Goal: Task Accomplishment & Management: Complete application form

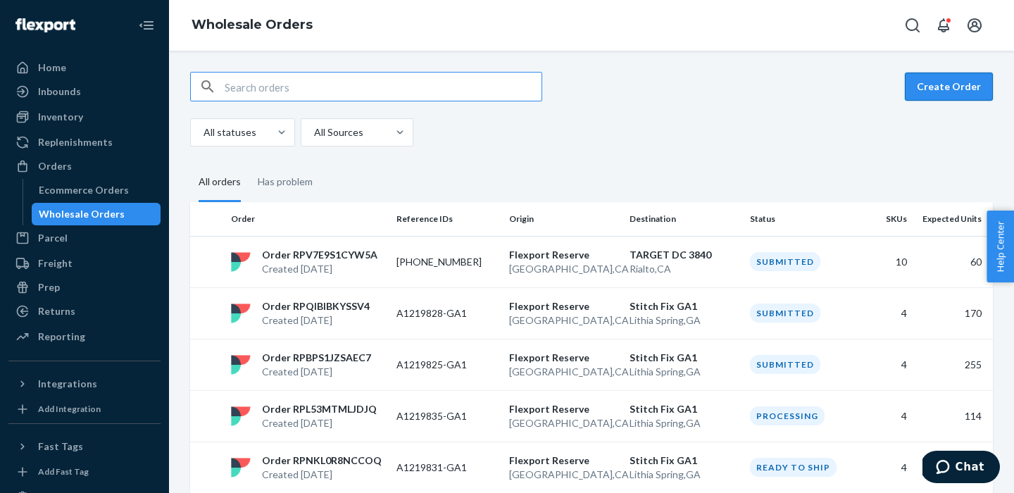
click at [956, 89] on button "Create Order" at bounding box center [949, 87] width 88 height 28
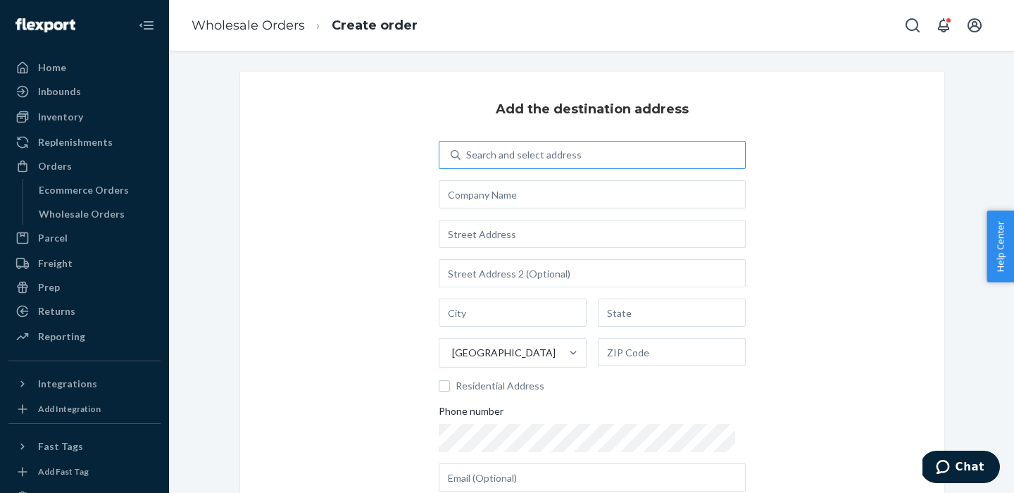
click at [514, 147] on div "Search and select address" at bounding box center [603, 154] width 285 height 25
click at [468, 148] on input "Search and select address" at bounding box center [466, 155] width 1 height 14
type input "stitch fix"
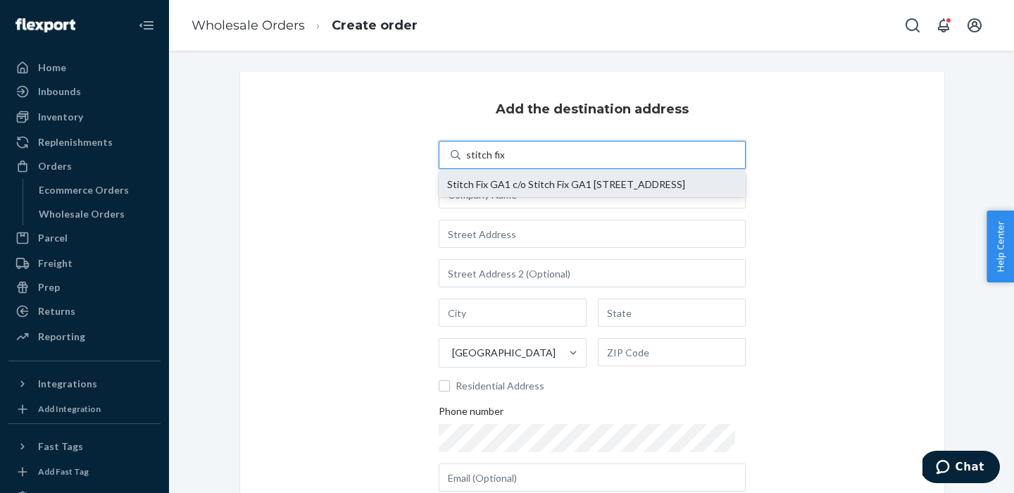
click at [523, 179] on div "Stitch Fix GA1 c/o Stitch Fix GA1 [STREET_ADDRESS]" at bounding box center [592, 184] width 290 height 11
click at [504, 162] on input "stitch fix" at bounding box center [485, 155] width 38 height 14
type input "Stitch Fix GA1"
type input "Lithia Spring"
type input "GA"
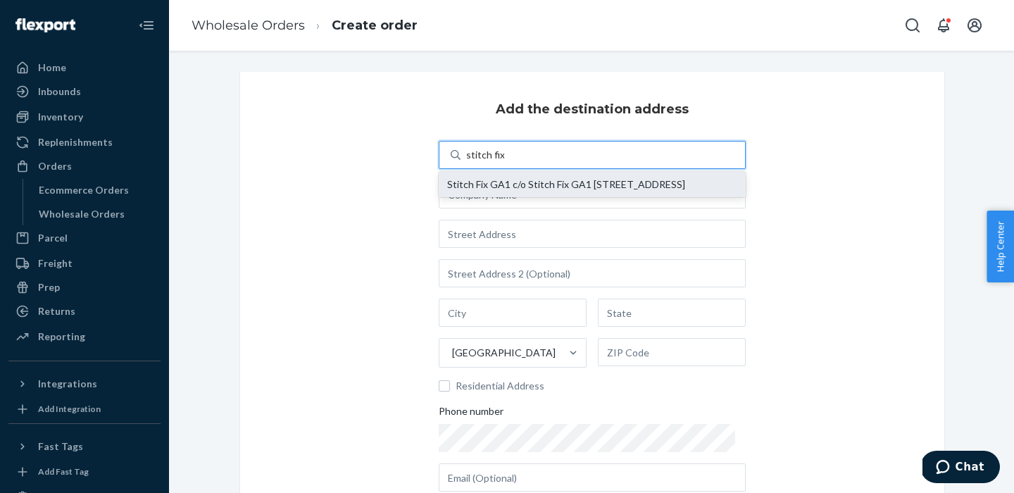
type input "30122"
type input "[STREET_ADDRESS]"
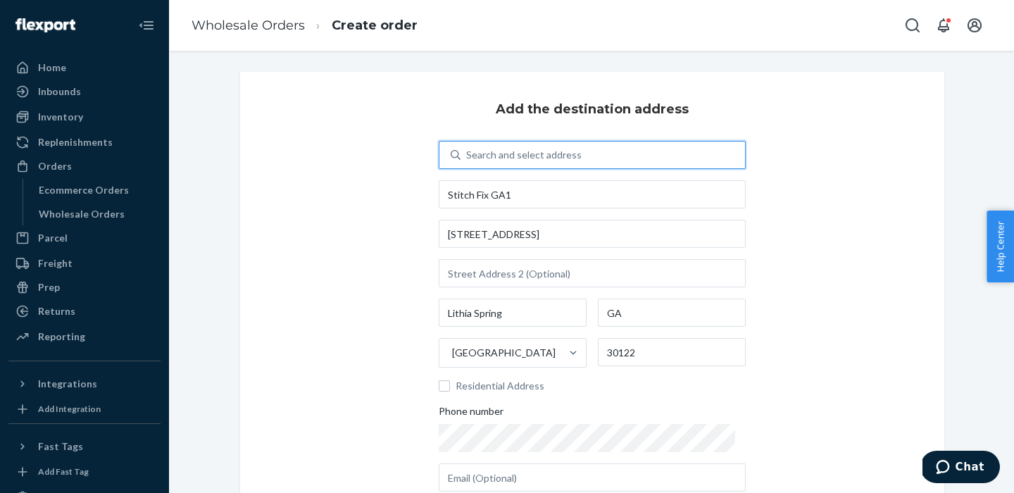
scroll to position [152, 0]
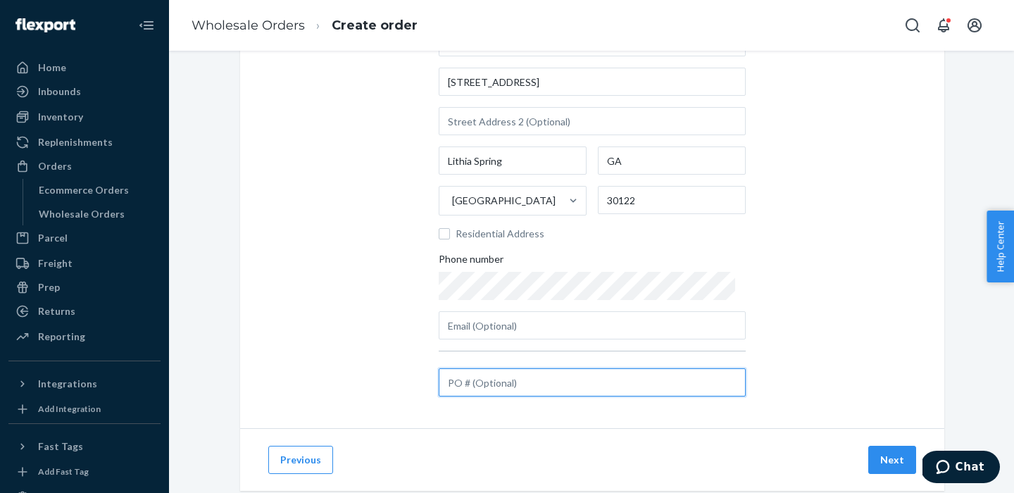
click at [494, 387] on input "text" at bounding box center [592, 382] width 307 height 28
paste input "A1219827-GA1"
type input "A1219827-GA1"
click at [894, 459] on button "Next" at bounding box center [893, 460] width 48 height 28
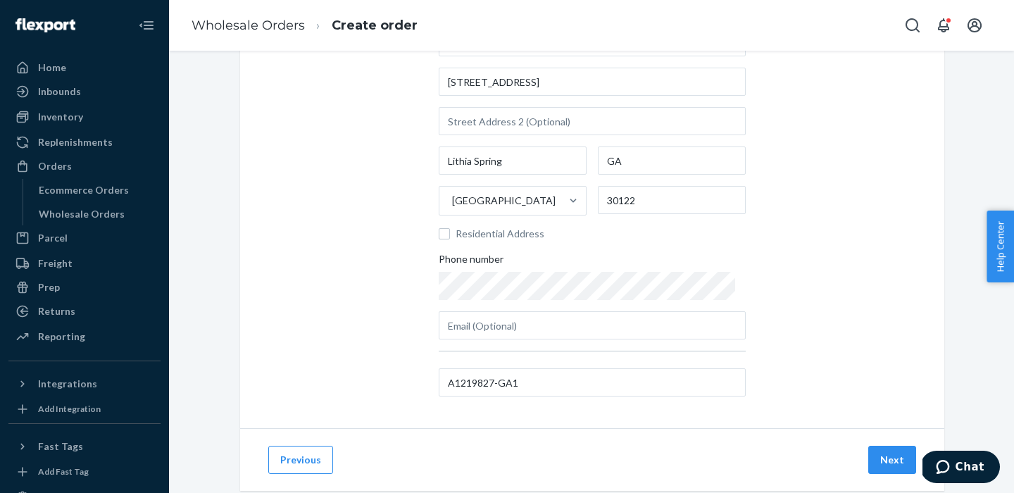
scroll to position [36, 0]
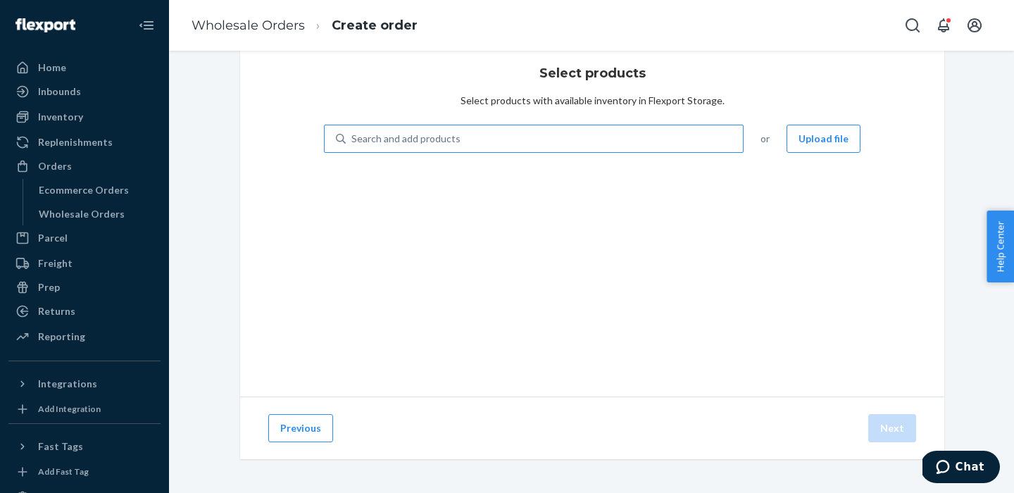
click at [361, 142] on div "Search and add products" at bounding box center [406, 139] width 109 height 14
click at [353, 142] on input "Search and add products" at bounding box center [352, 139] width 1 height 14
click at [361, 142] on div "Search and add products" at bounding box center [406, 139] width 109 height 14
click at [353, 142] on input "0 results available. Use Up and Down to choose options, press Enter to select t…" at bounding box center [352, 139] width 1 height 14
paste input "KPNT-ARI-BAM-GRT-XL"
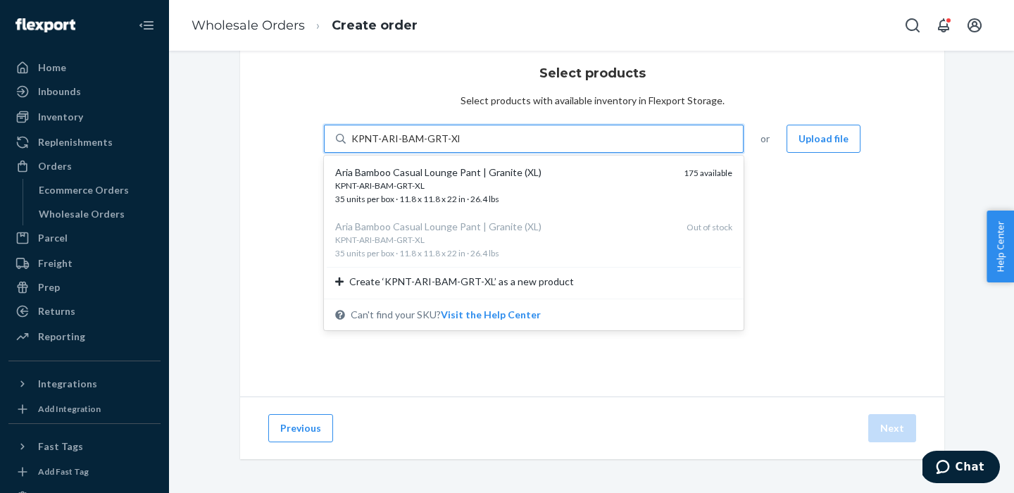
type input "KPNT-ARI-BAM-GRT-XL"
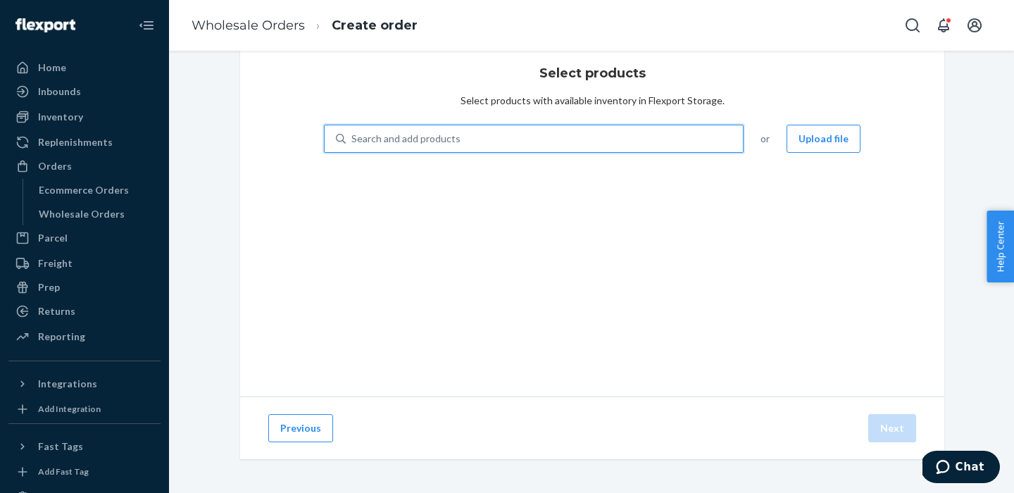
paste input "KPNT-ARI-BAM-GRT-XL"
type input "KPNT-ARI-BAM-GRT-M"
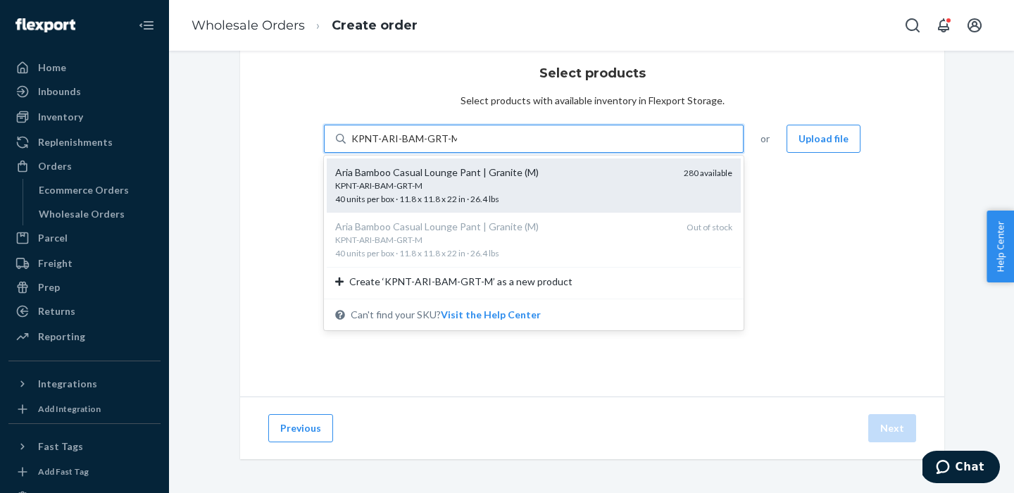
click at [444, 183] on div "KPNT-ARI-BAM-GRT-M" at bounding box center [503, 186] width 337 height 12
click at [444, 146] on input "KPNT-ARI-BAM-GRT-M" at bounding box center [405, 139] width 106 height 14
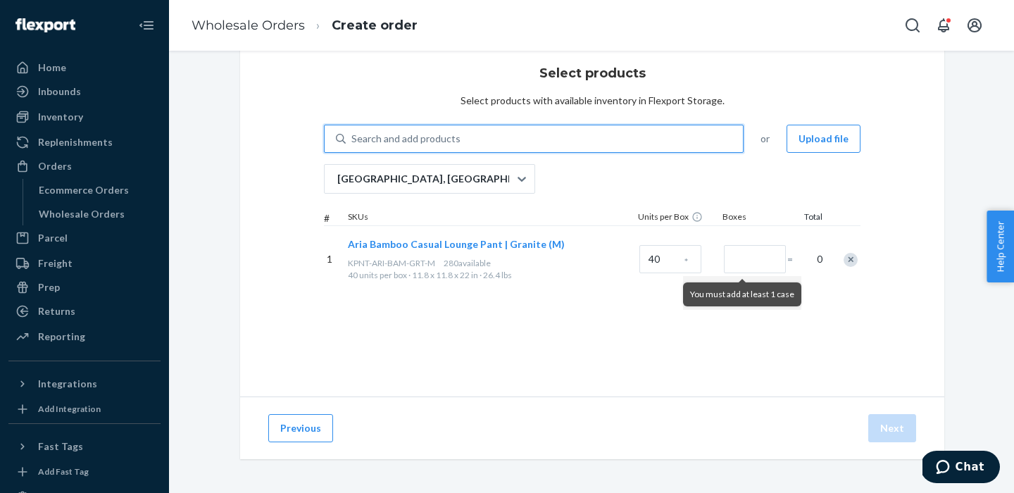
click at [413, 132] on div "Search and add products" at bounding box center [406, 139] width 109 height 14
click at [353, 132] on input "0 results available. Select is focused ,type to refine list, press Down to open…" at bounding box center [352, 139] width 1 height 14
paste input "KPNT-ARI-BAM-GRT-XL"
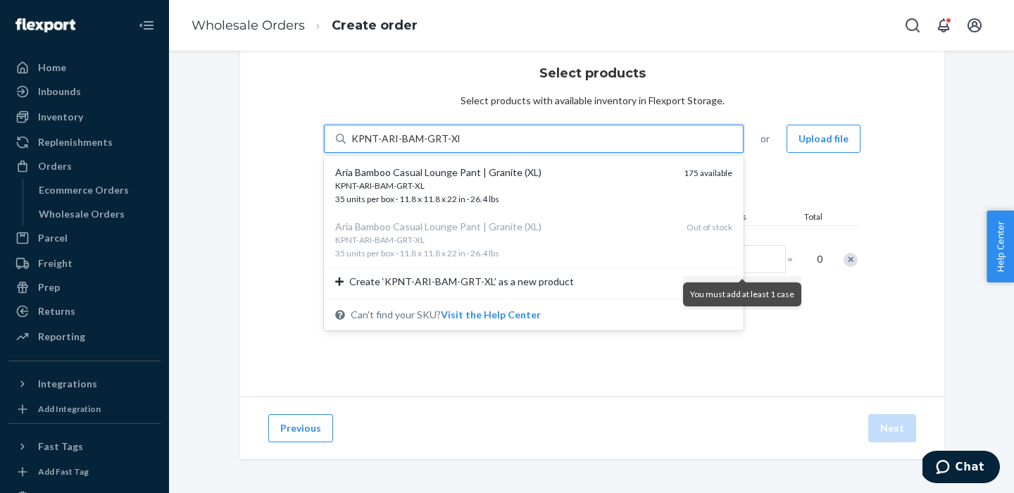
click at [444, 138] on input "KPNT-ARI-BAM-GRT-XL" at bounding box center [406, 139] width 108 height 14
type input "KPNT-ARI-BAM-DBG-XL"
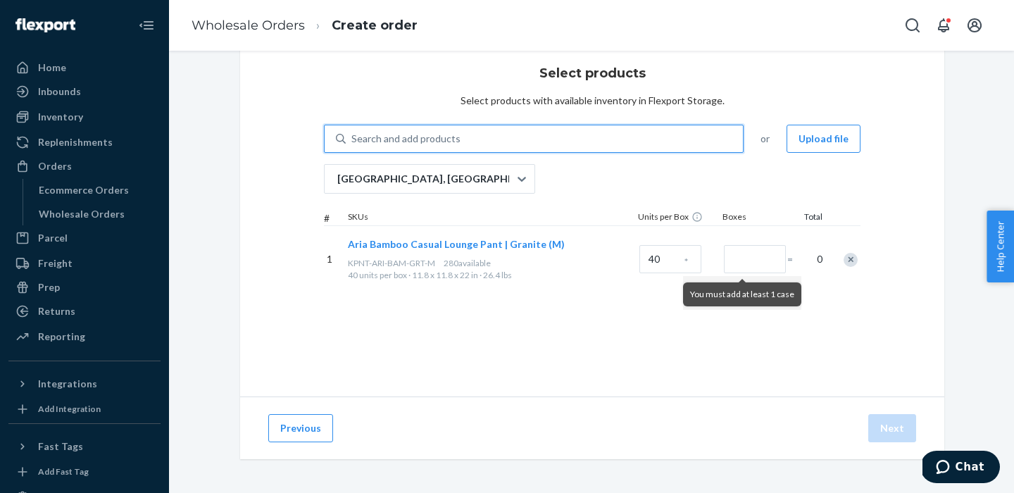
paste input "KGWN-ELA-BAM-BLA-S"
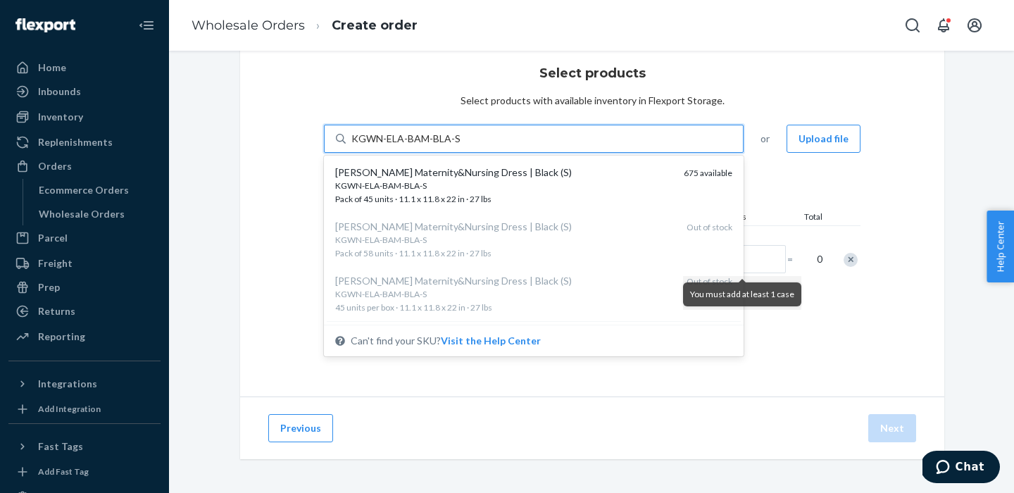
type input "KGWN-ELA-BAM-BLA-S"
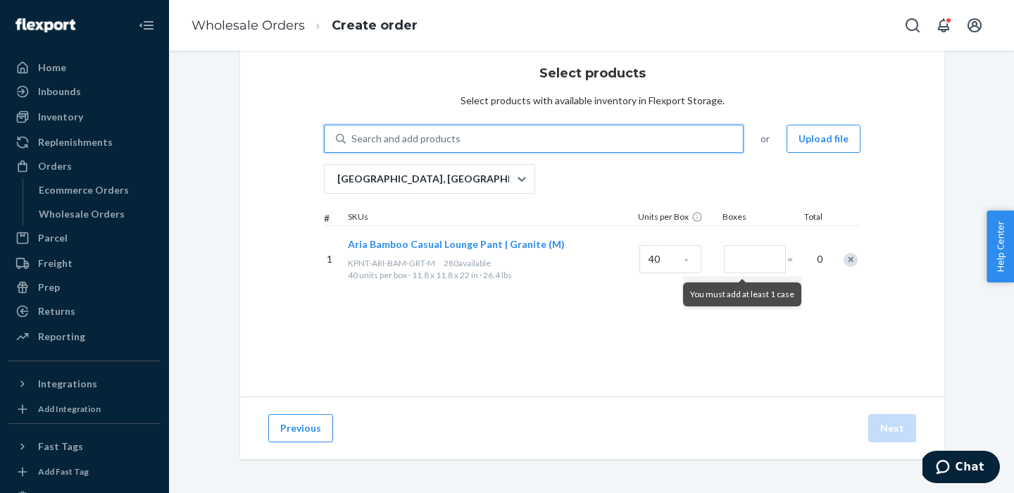
paste input "KGWN-ELA-BAM-BLA-S"
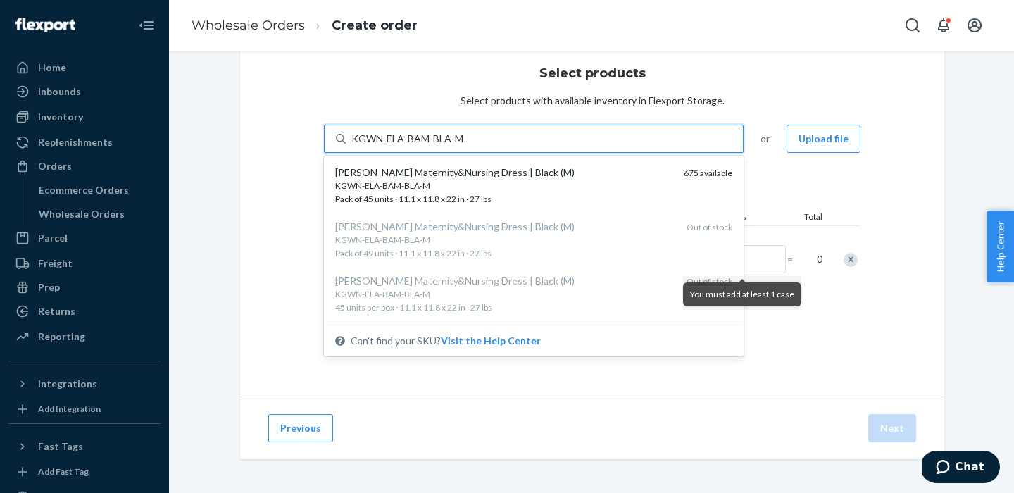
type input "KGWN-ELA-BAM-BLA-M"
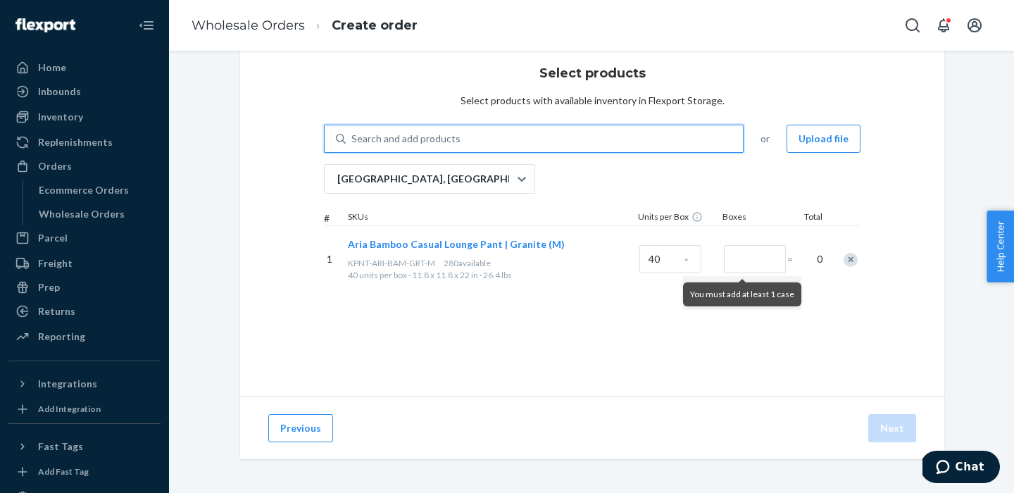
paste input "KGWN-ELA-BAM-BLA-S"
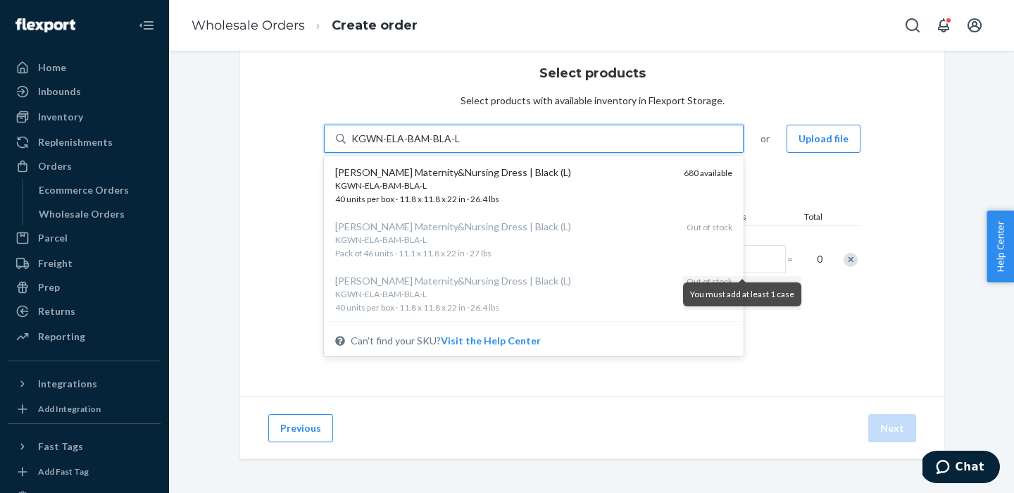
type input "KGWN-ELA-BAM-BLA-L"
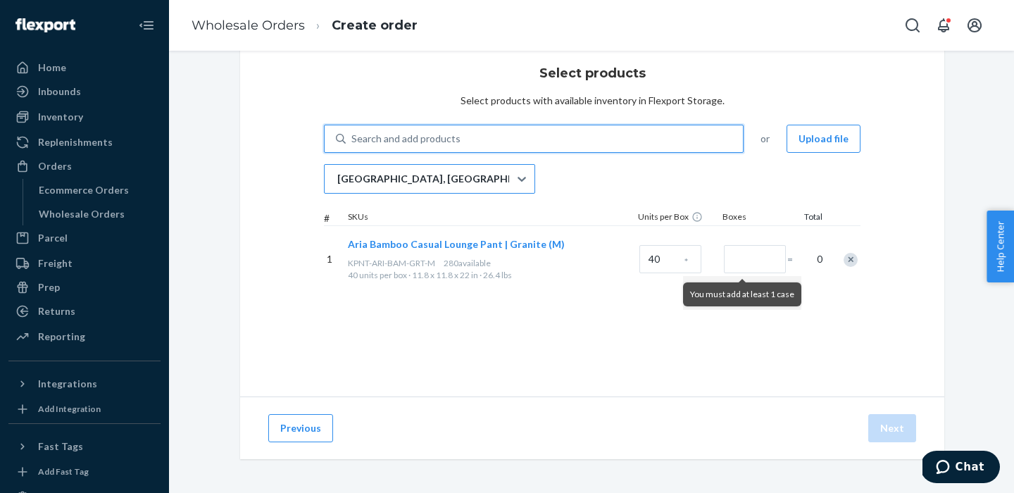
paste input "KGWN-ELA-BAM-BLA-S"
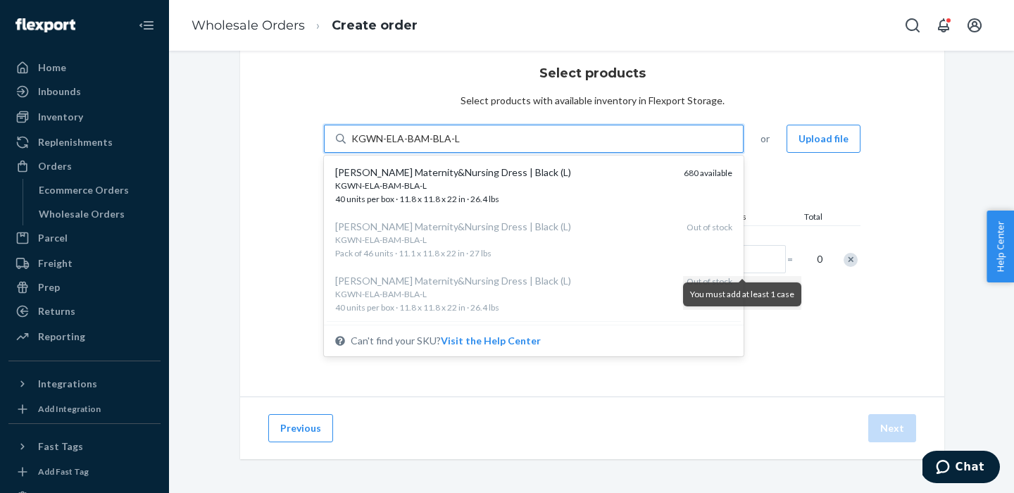
type input "KGWN-ELA-BAM-BLA-L"
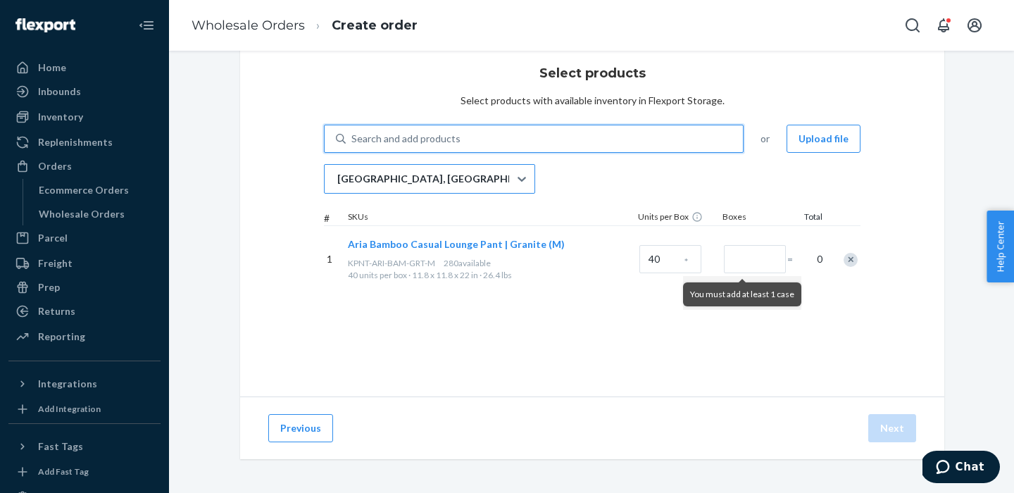
paste input "KGWN-ELA-BAM-BLA-S"
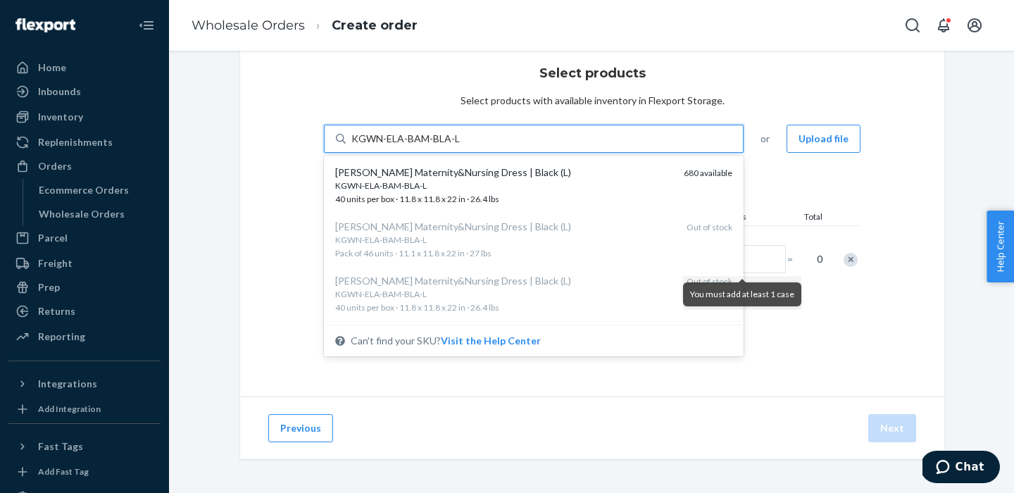
type input "KGWN-ELA-BAM-BLA-L"
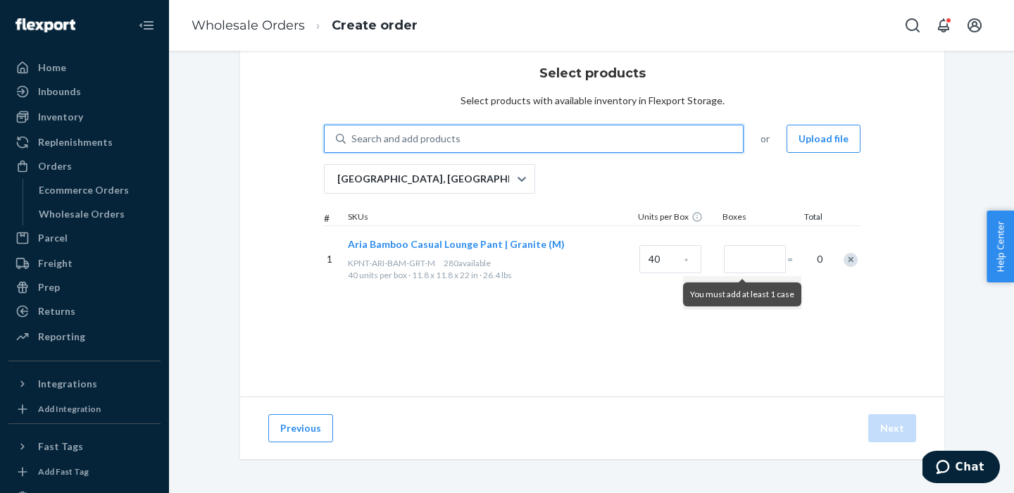
paste input "KGWN-ELA-BAM-BLA-XL"
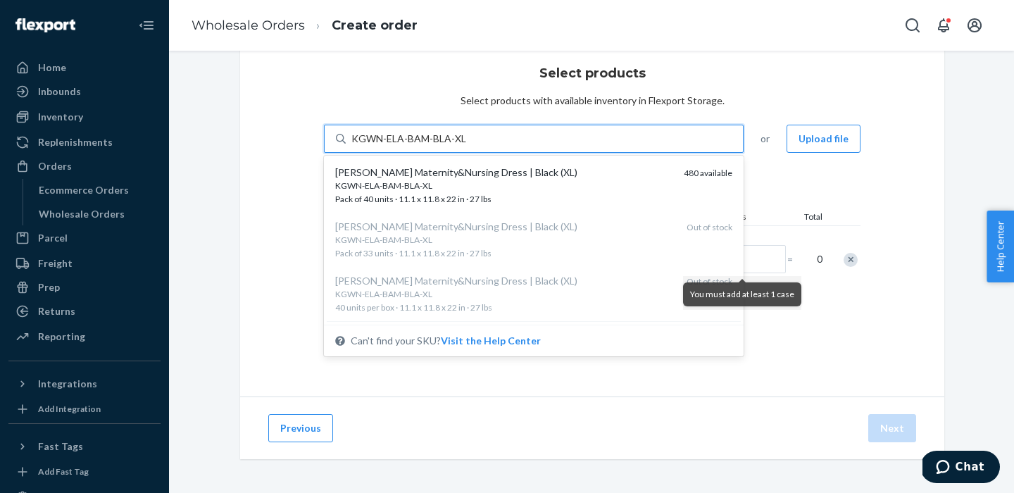
type input "KGWN-ELA-BAM-BLA-XL"
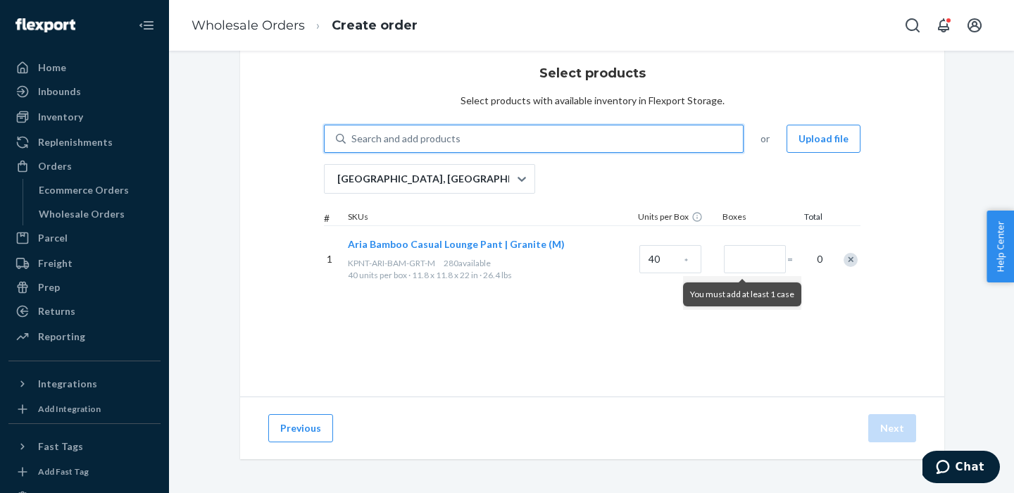
paste input "DTNK-BAM-LNG-BLA-S"
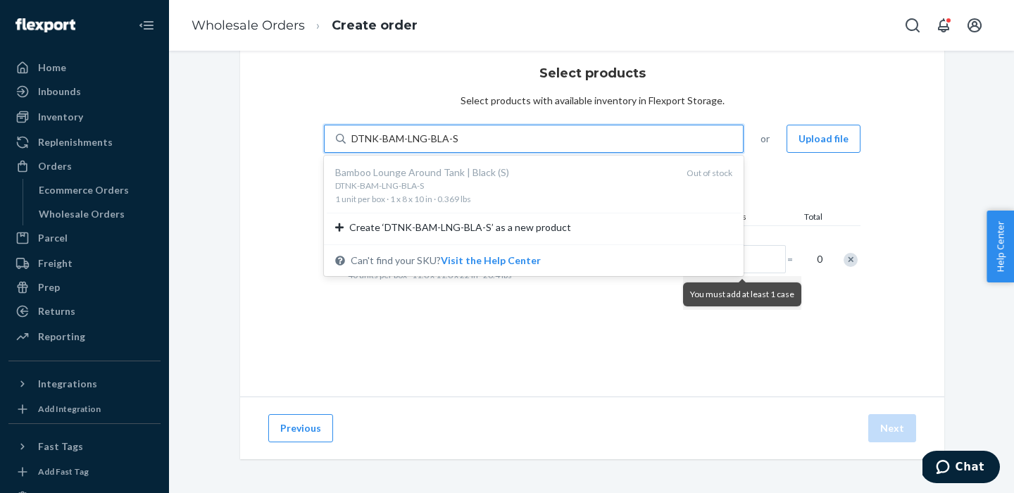
type input "DTNK-BAM-LNG-BLA-S"
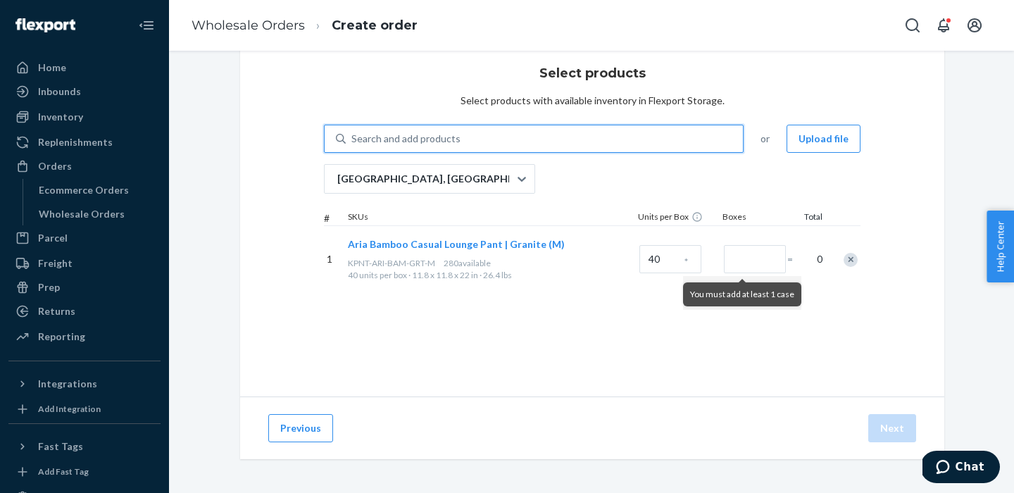
paste input "DTNK-BAM-LNG-BLA-S"
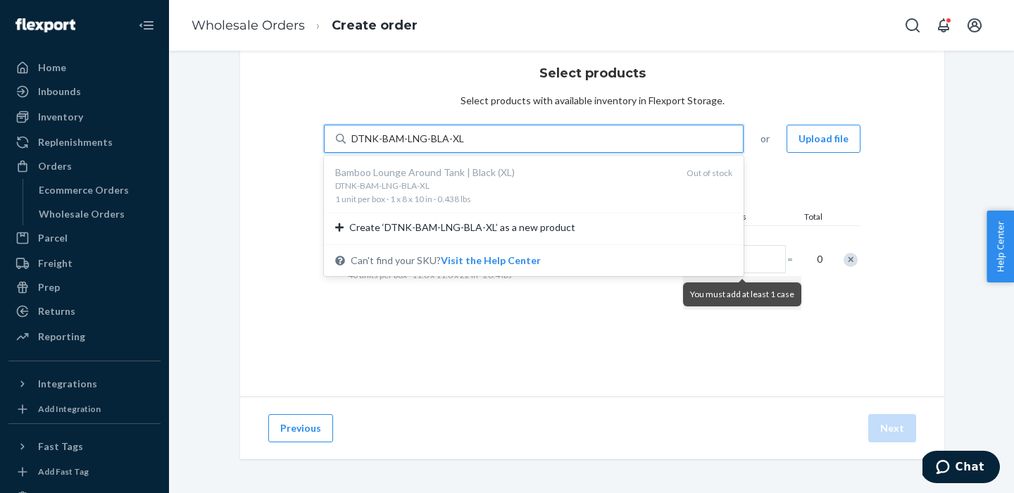
scroll to position [0, 0]
type input "DTNK-BAM-LNG-BLA-XL"
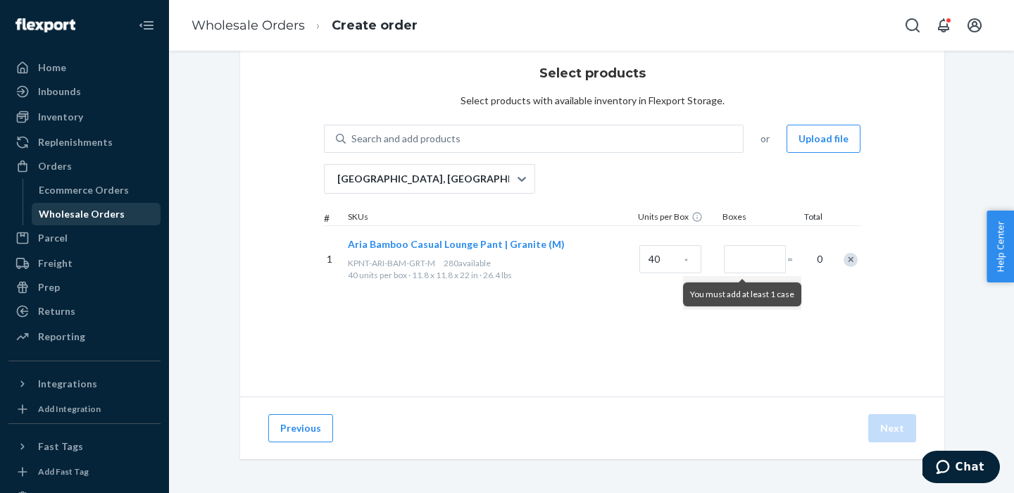
click at [54, 210] on div "Wholesale Orders" at bounding box center [82, 214] width 86 height 14
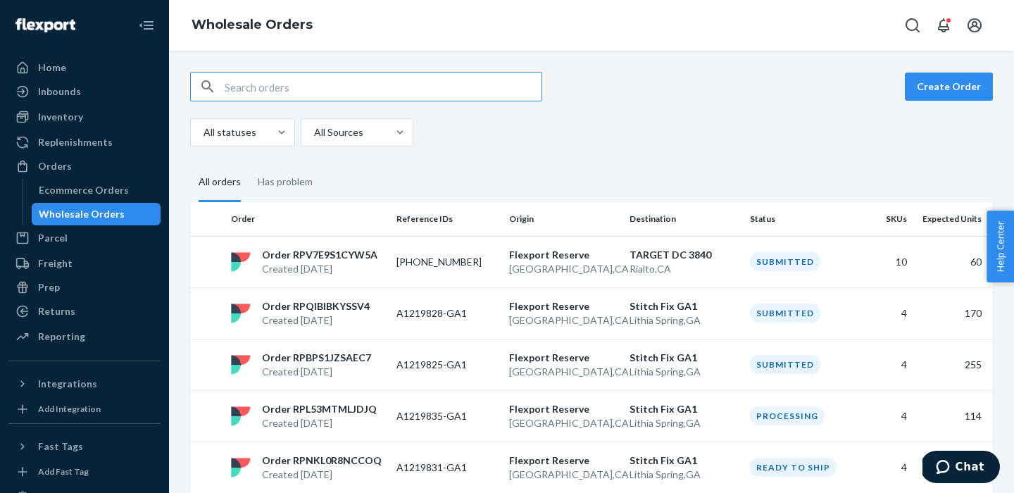
paste input "KPNT-ARI-BAM-GRT-XL"
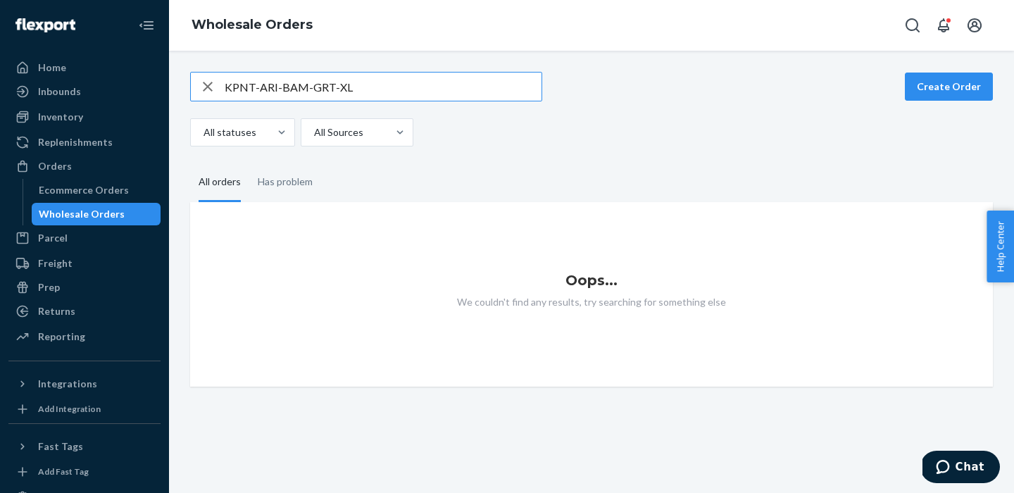
type input "KPNT-ARI-BAM-GRT-XL"
click at [207, 85] on icon "button" at bounding box center [208, 87] width 10 height 10
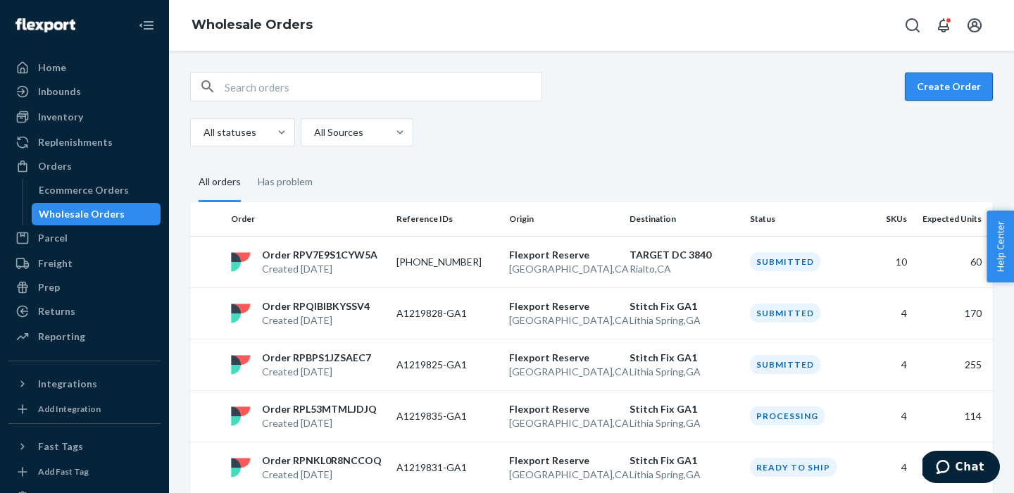
click at [943, 89] on button "Create Order" at bounding box center [949, 87] width 88 height 28
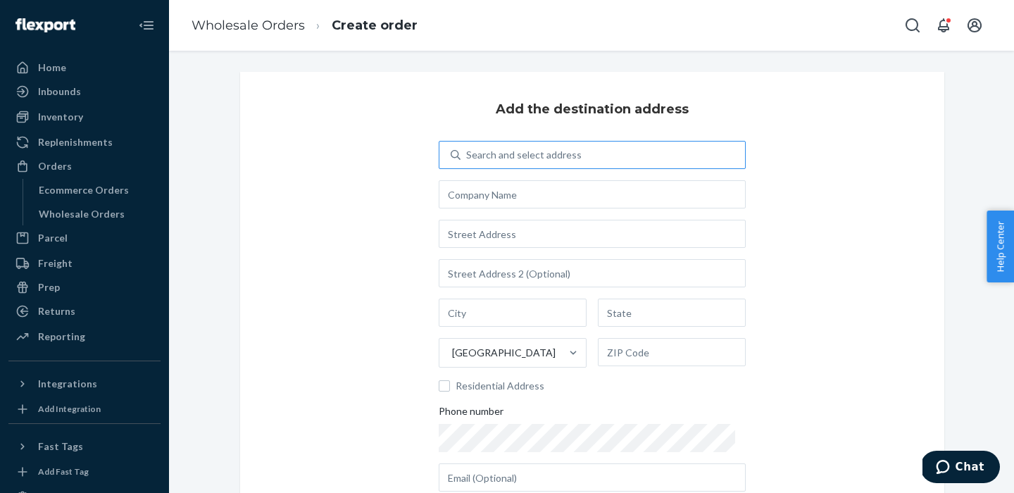
click at [564, 152] on div "Search and select address" at bounding box center [524, 155] width 116 height 14
click at [468, 152] on input "Search and select address" at bounding box center [466, 155] width 1 height 14
type input "stitch fix"
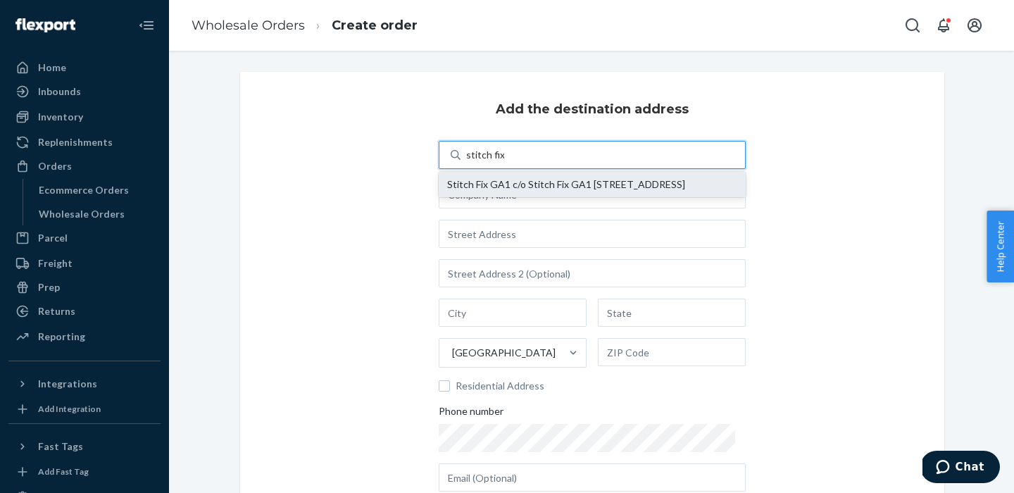
click at [521, 187] on div "Stitch Fix GA1 c/o Stitch Fix GA1 801 Factory Shoals Road Lithia Spring, GA 301…" at bounding box center [592, 184] width 290 height 11
click at [504, 162] on input "stitch fix" at bounding box center [485, 155] width 38 height 14
type input "Stitch Fix GA1"
type input "801 Factory Shoals Road"
type input "Lithia Spring"
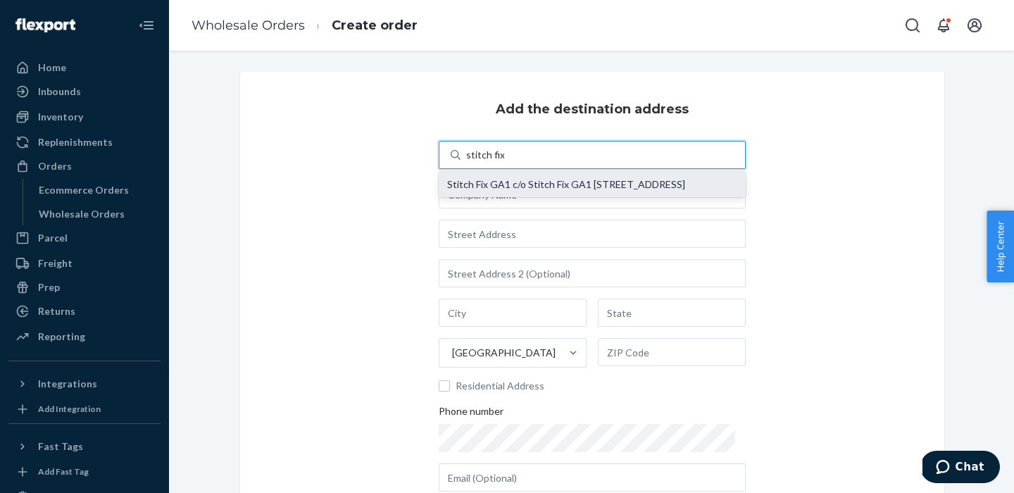
type input "GA"
type input "30122"
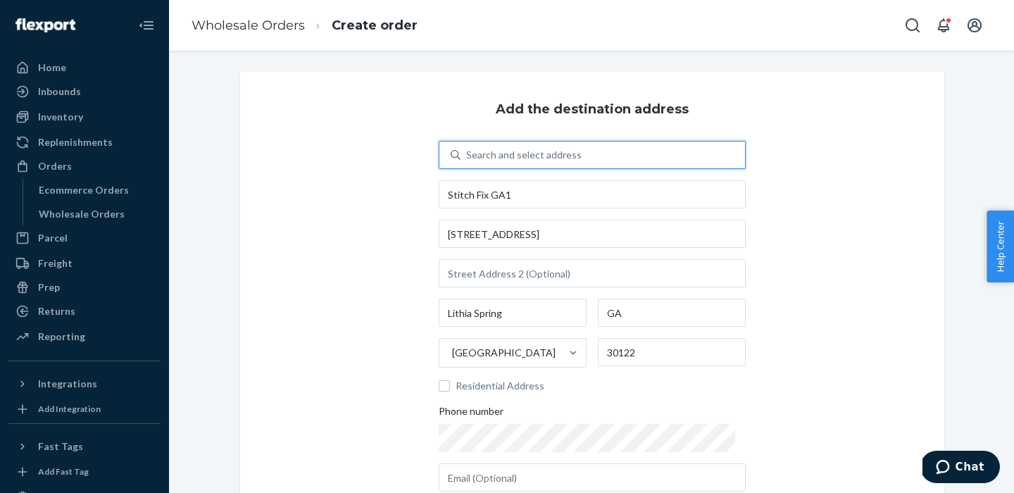
scroll to position [184, 0]
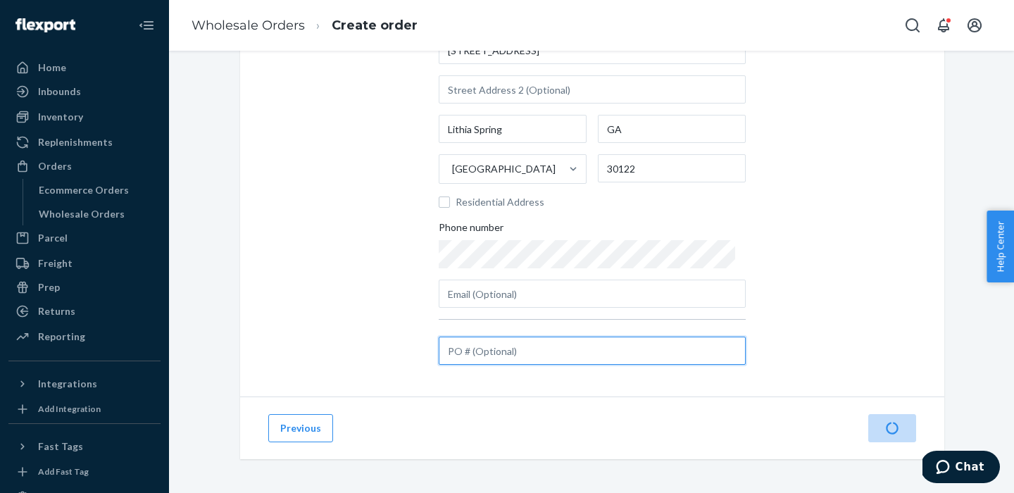
click at [492, 352] on input "text" at bounding box center [592, 351] width 307 height 28
type input "test"
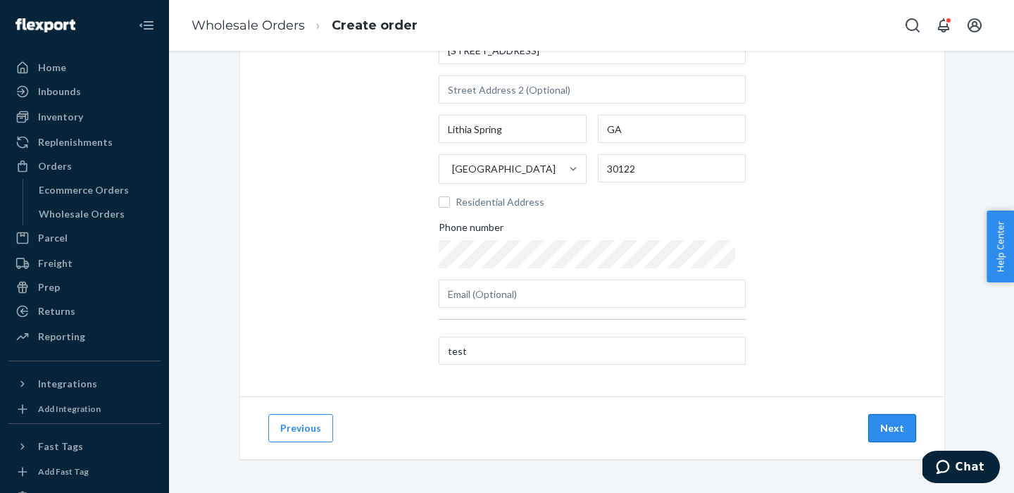
click at [888, 422] on button "Next" at bounding box center [893, 428] width 48 height 28
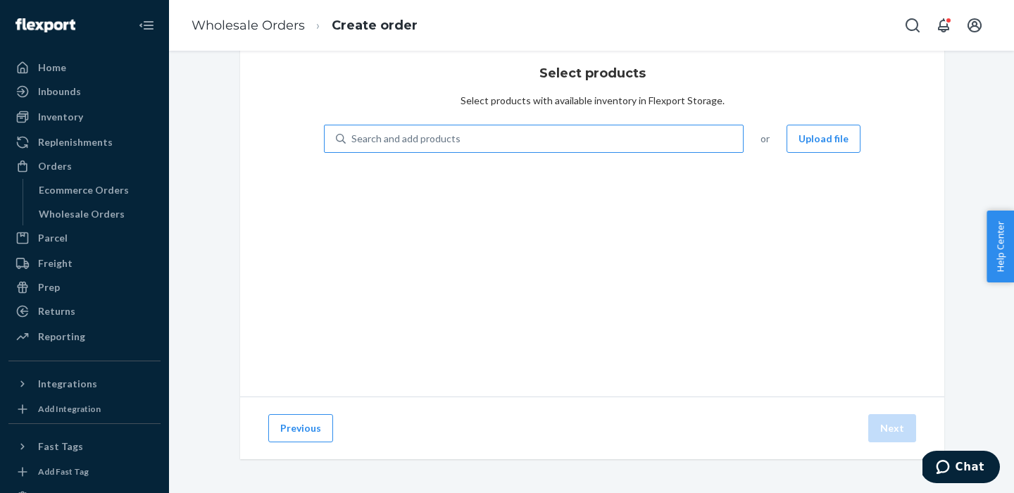
click at [445, 142] on div "Search and add products" at bounding box center [406, 139] width 109 height 14
click at [353, 142] on input "Search and add products" at bounding box center [352, 139] width 1 height 14
paste input "KGWN-ELA-BAM-BLA-S"
type input "KGWN-ELA-BAM-BLA-S"
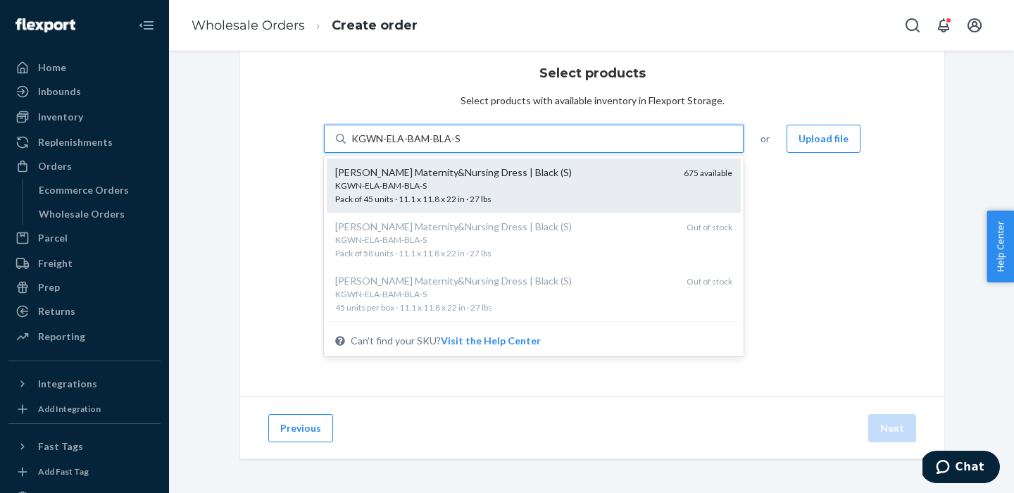
click at [461, 185] on div "KGWN-ELA-BAM-BLA-S" at bounding box center [503, 186] width 337 height 12
click at [461, 146] on input "KGWN-ELA-BAM-BLA-S" at bounding box center [406, 139] width 109 height 14
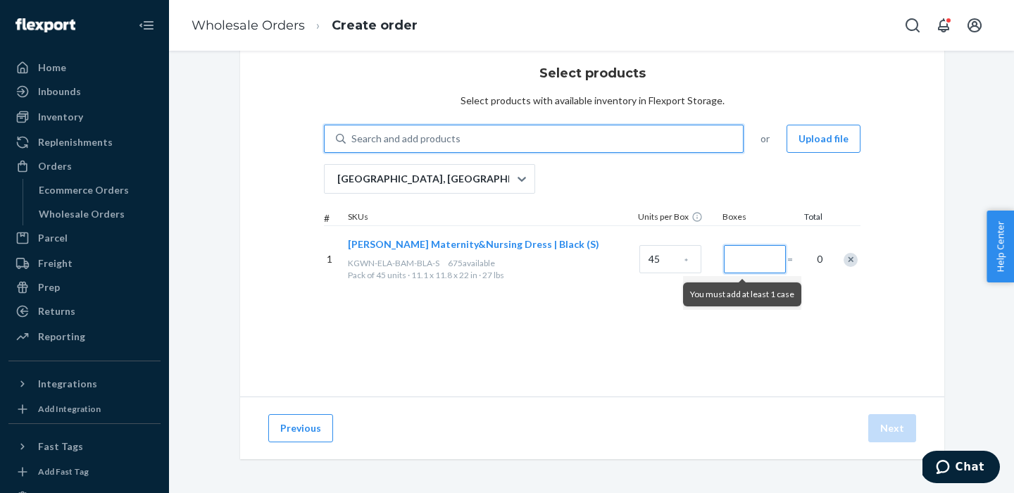
click at [742, 259] on input "Number of boxes" at bounding box center [755, 259] width 62 height 28
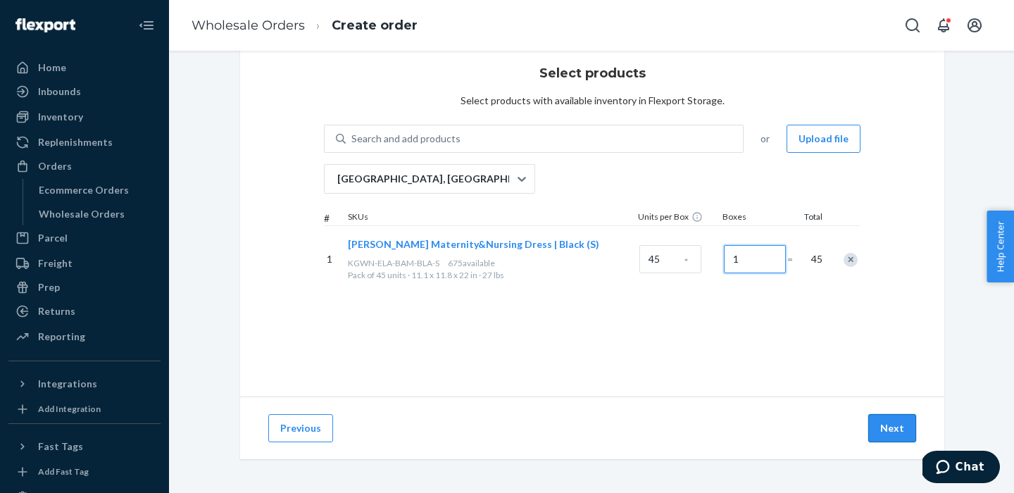
type input "1"
click at [907, 435] on button "Next" at bounding box center [893, 428] width 48 height 28
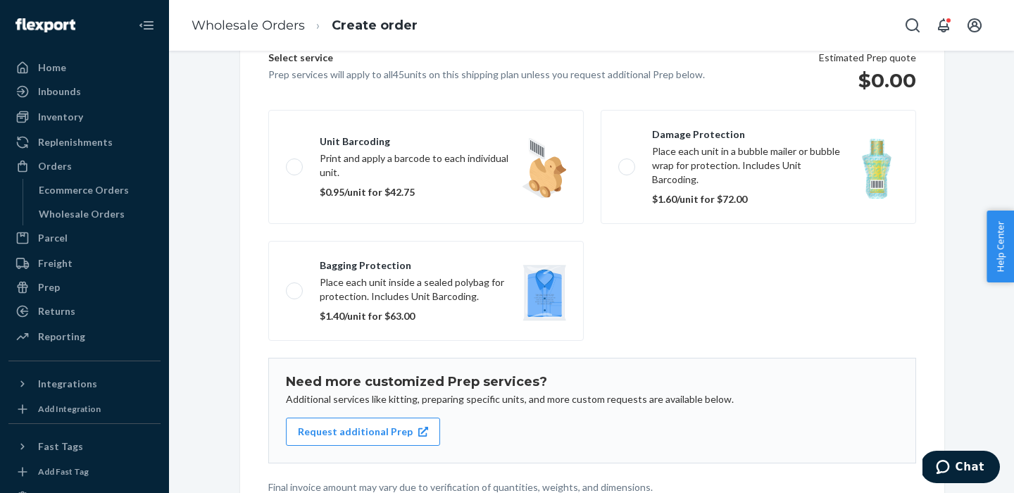
scroll to position [225, 0]
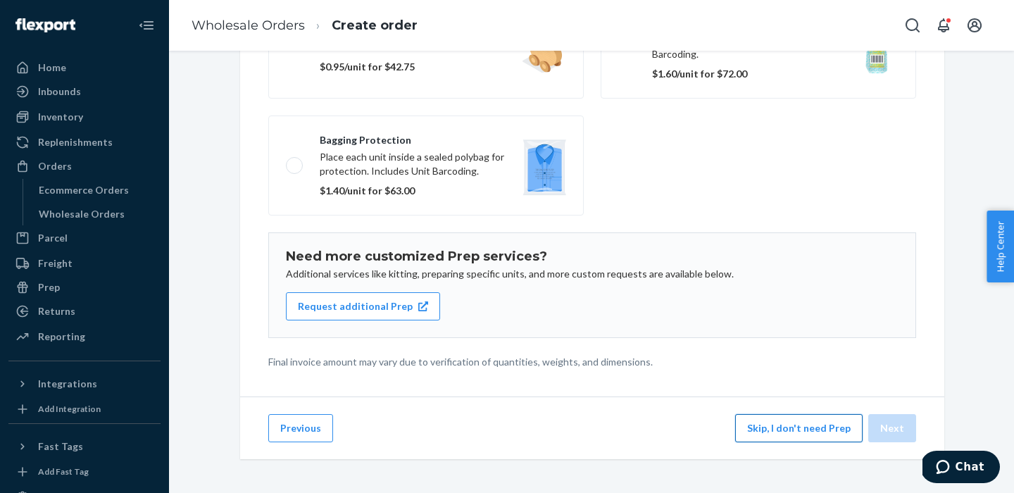
click at [783, 438] on button "Skip, I don't need Prep" at bounding box center [798, 428] width 127 height 28
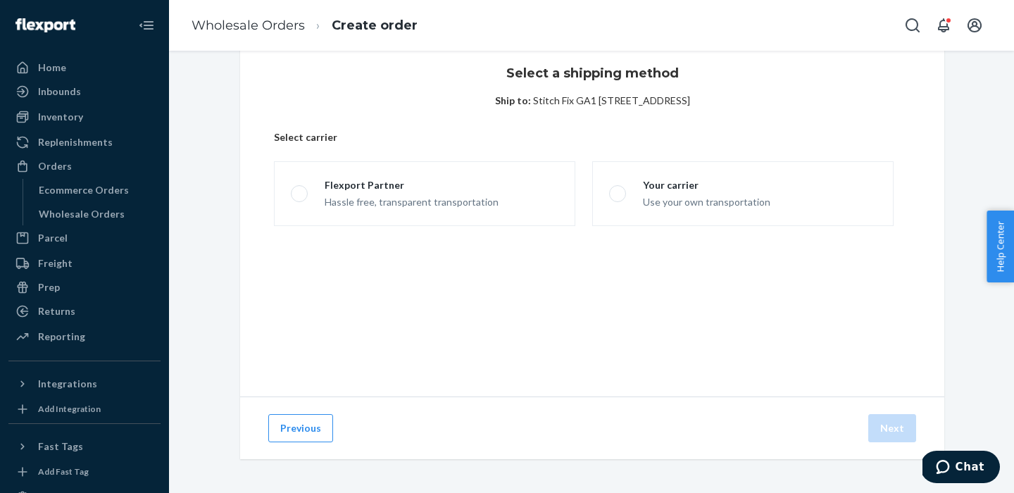
scroll to position [36, 0]
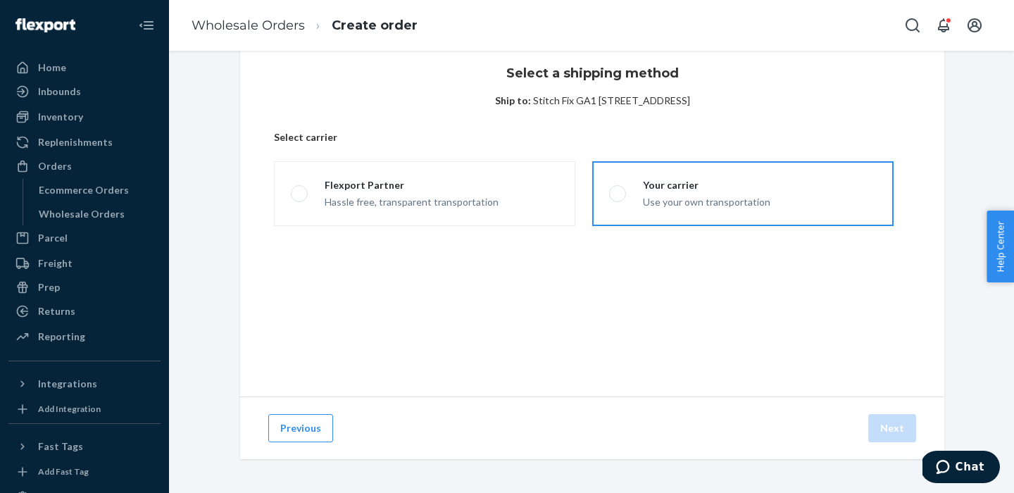
click at [616, 194] on span at bounding box center [617, 193] width 17 height 17
click at [616, 194] on input "Your carrier Use your own transportation" at bounding box center [613, 193] width 9 height 9
radio input "true"
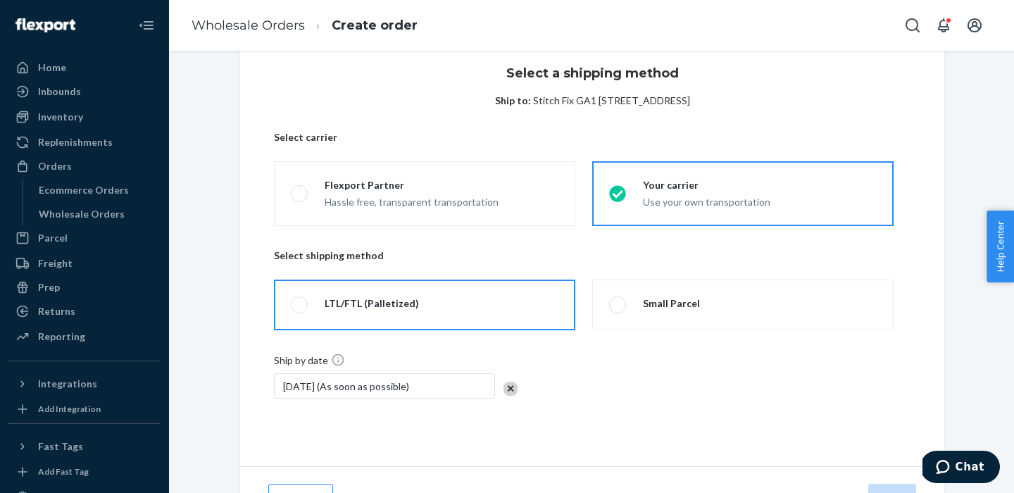
click at [311, 314] on label "LTL/FTL (Palletized)" at bounding box center [424, 305] width 301 height 51
click at [300, 310] on input "LTL/FTL (Palletized)" at bounding box center [295, 305] width 9 height 9
radio input "true"
click at [321, 394] on div "Sep 25, 2025 (As soon as possible)" at bounding box center [384, 385] width 221 height 25
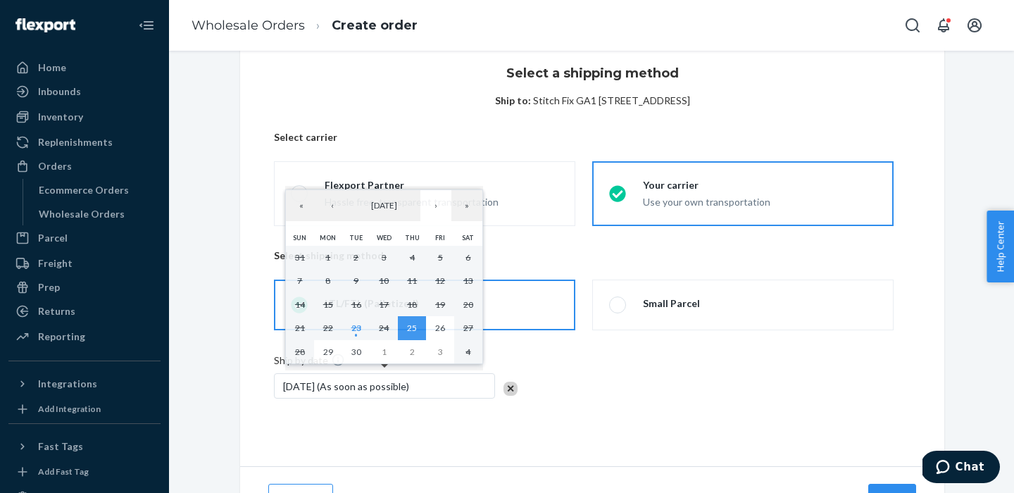
click at [190, 182] on div "Select a shipping method Ship to: Stitch Fix GA1 801 Factory Shoals Road Lithia…" at bounding box center [592, 299] width 824 height 527
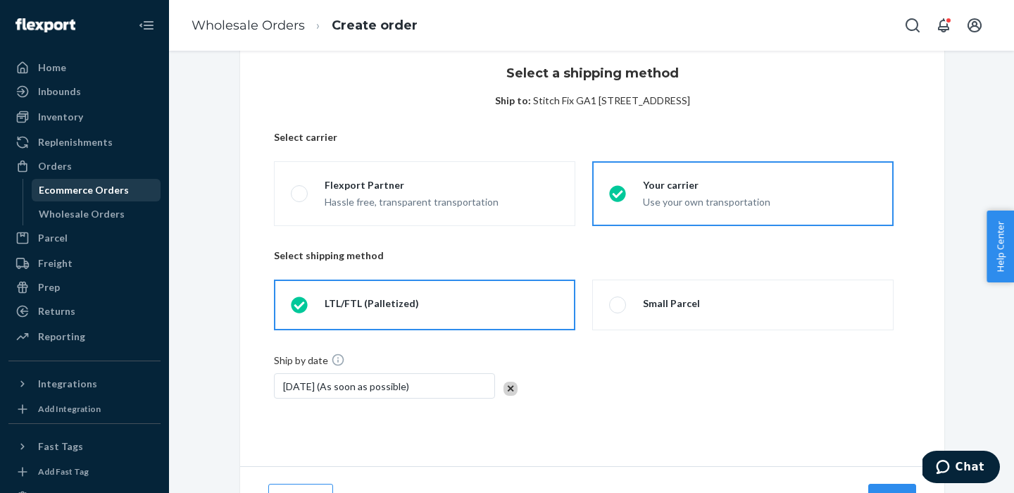
click at [57, 185] on div "Ecommerce Orders" at bounding box center [84, 190] width 90 height 14
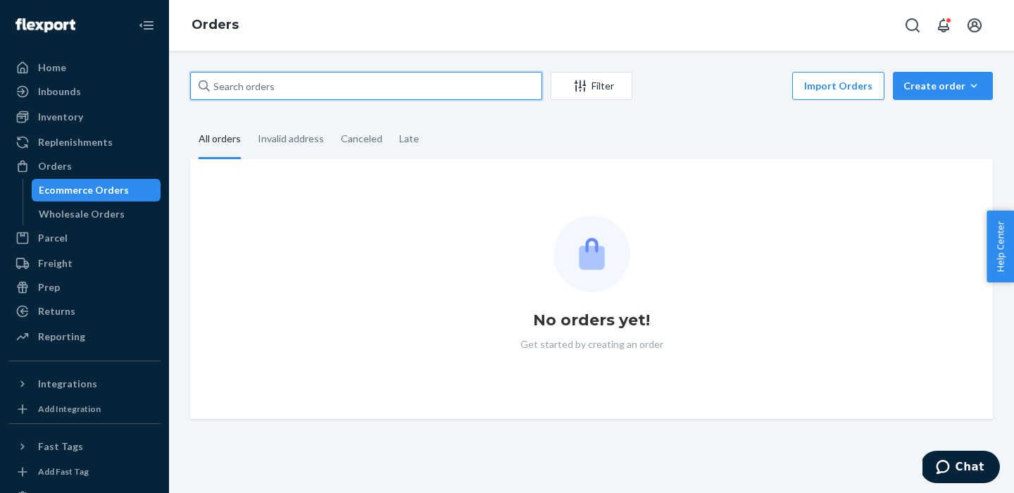
click at [281, 80] on input "text" at bounding box center [366, 86] width 352 height 28
paste input "SO2836296"
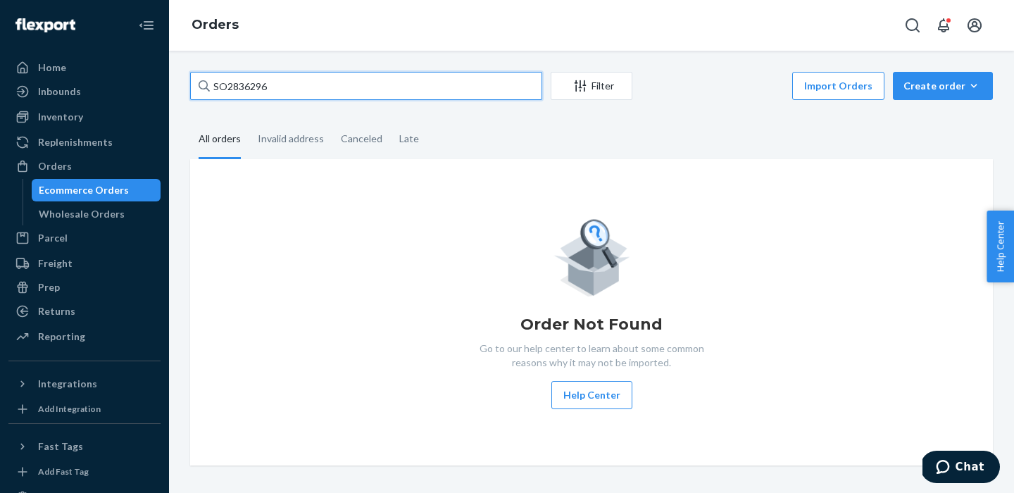
type input "SO2836296"
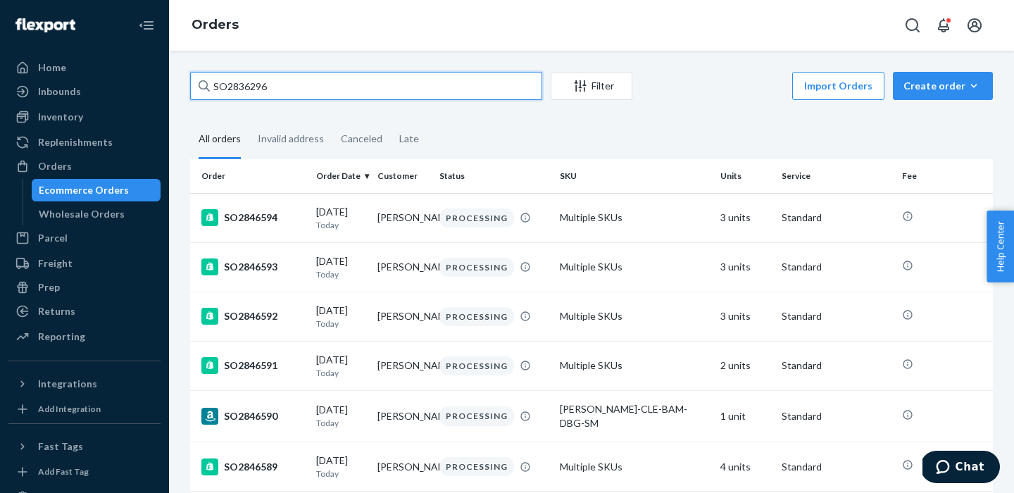
click at [272, 87] on input "SO2836296" at bounding box center [366, 86] width 352 height 28
click at [292, 80] on input "SO2836296" at bounding box center [366, 86] width 352 height 28
click at [301, 92] on input "SO2836296" at bounding box center [366, 86] width 352 height 28
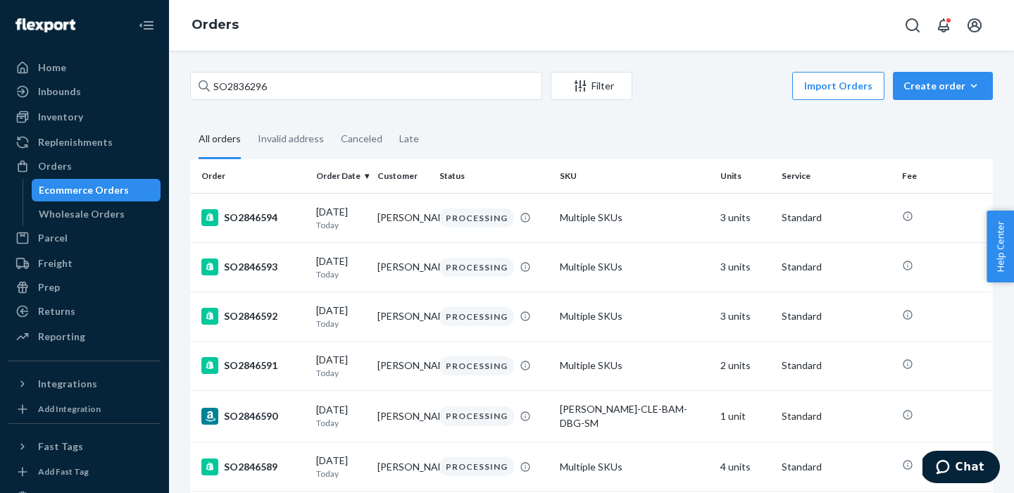
click at [514, 146] on fieldset "All orders Invalid address Canceled Late" at bounding box center [591, 139] width 803 height 39
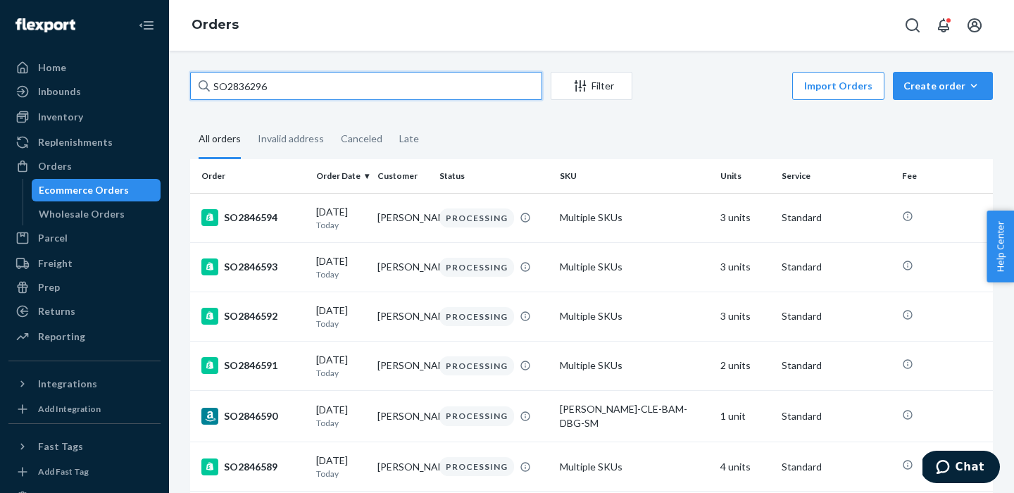
click at [240, 86] on input "SO2836296" at bounding box center [366, 86] width 352 height 28
click at [240, 87] on input "SO2836296" at bounding box center [366, 86] width 352 height 28
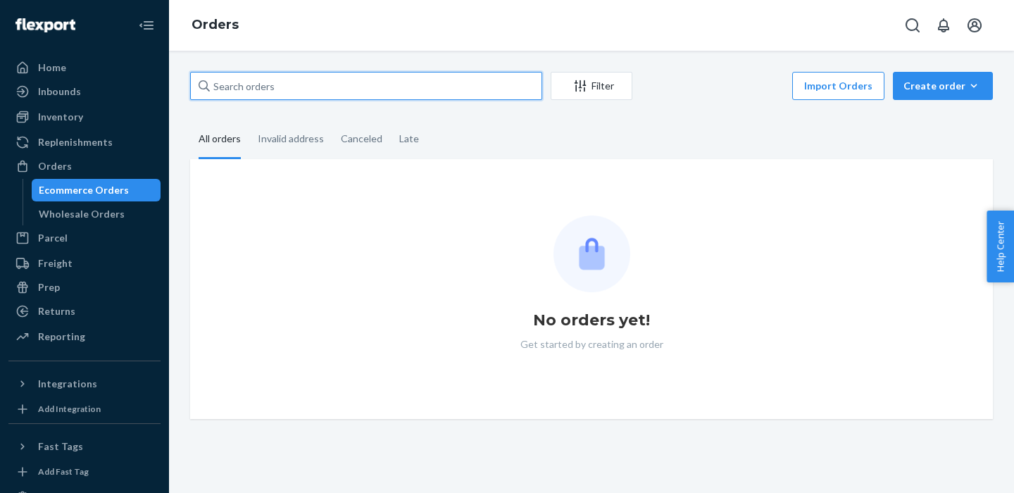
click at [294, 78] on input "text" at bounding box center [366, 86] width 352 height 28
paste input "SO2836296"
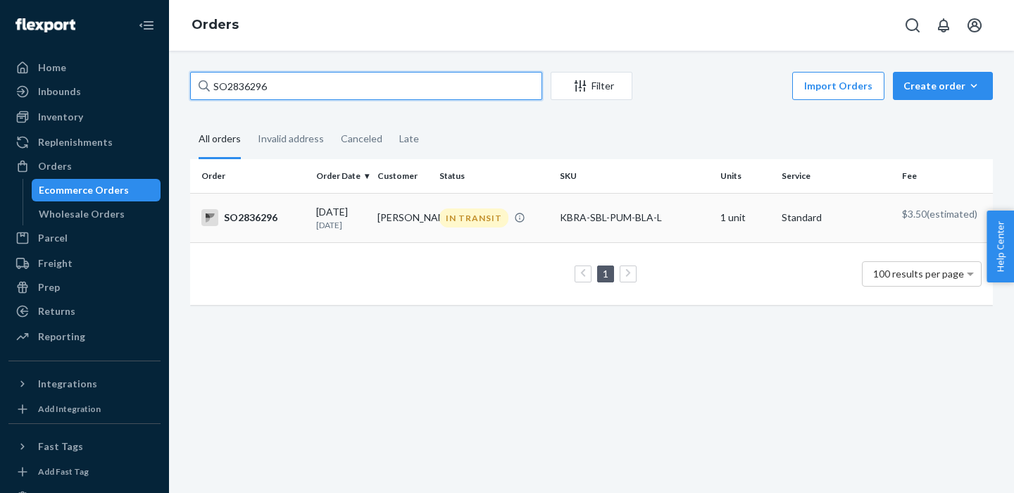
type input "SO2836296"
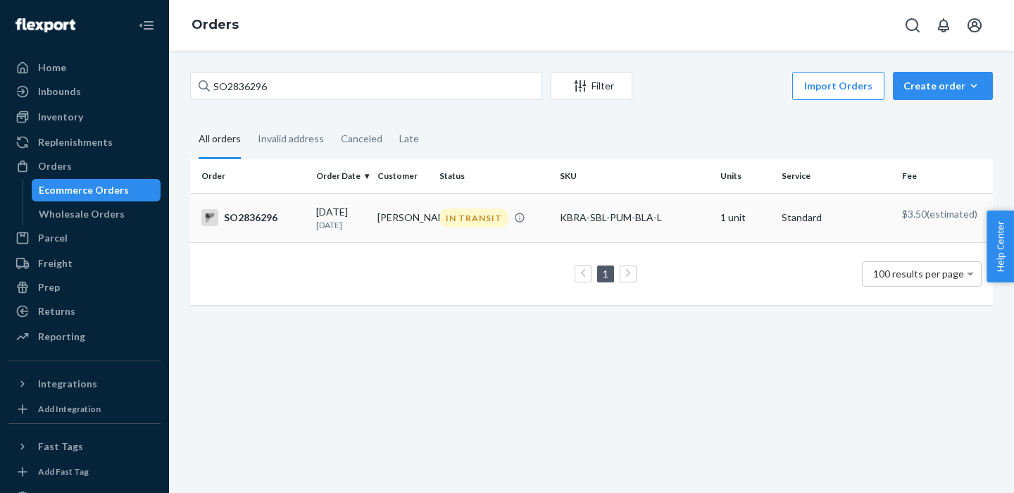
click at [243, 221] on div "SO2836296" at bounding box center [253, 217] width 104 height 17
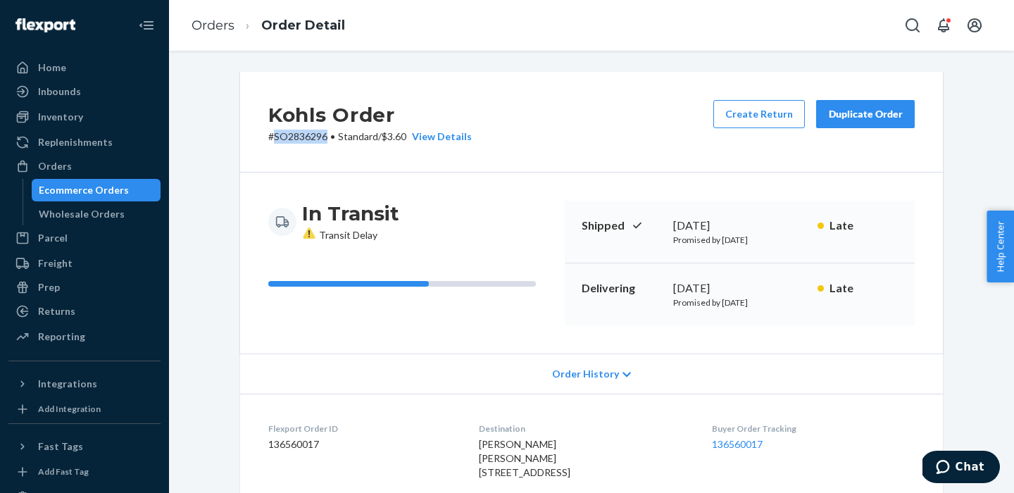
drag, startPoint x: 326, startPoint y: 135, endPoint x: 275, endPoint y: 135, distance: 51.4
click at [275, 135] on p "# SO2836296 • Standard / $3.60 View Details" at bounding box center [370, 137] width 204 height 14
copy p "SO2836296"
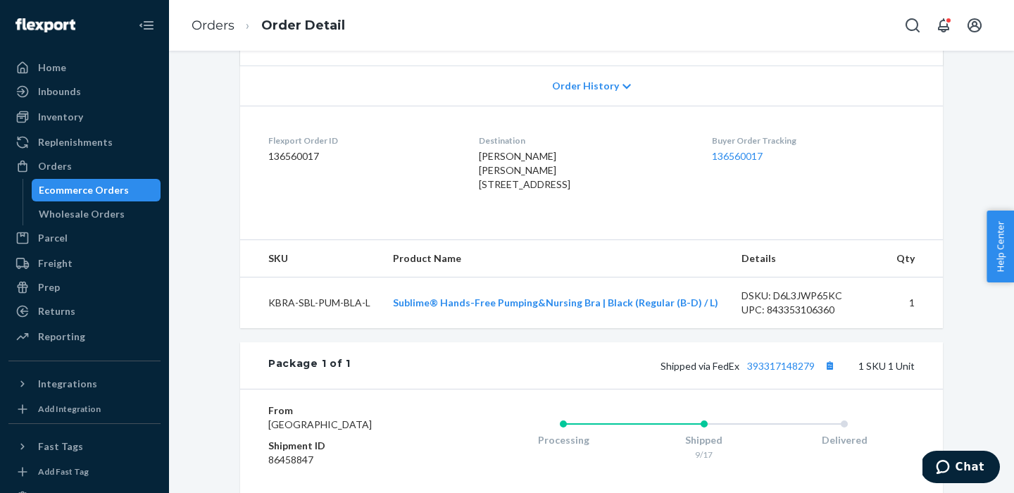
scroll to position [330, 0]
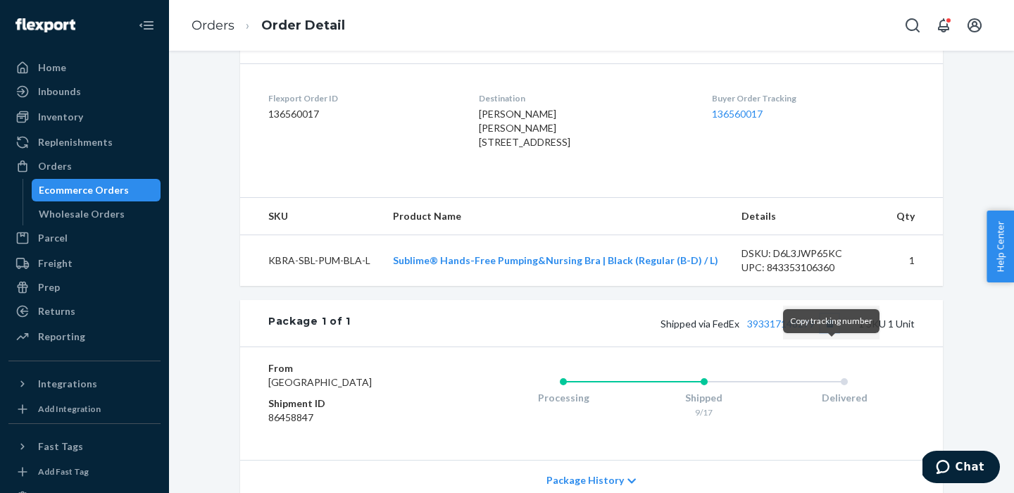
click at [834, 332] on button "Copy tracking number" at bounding box center [830, 323] width 18 height 18
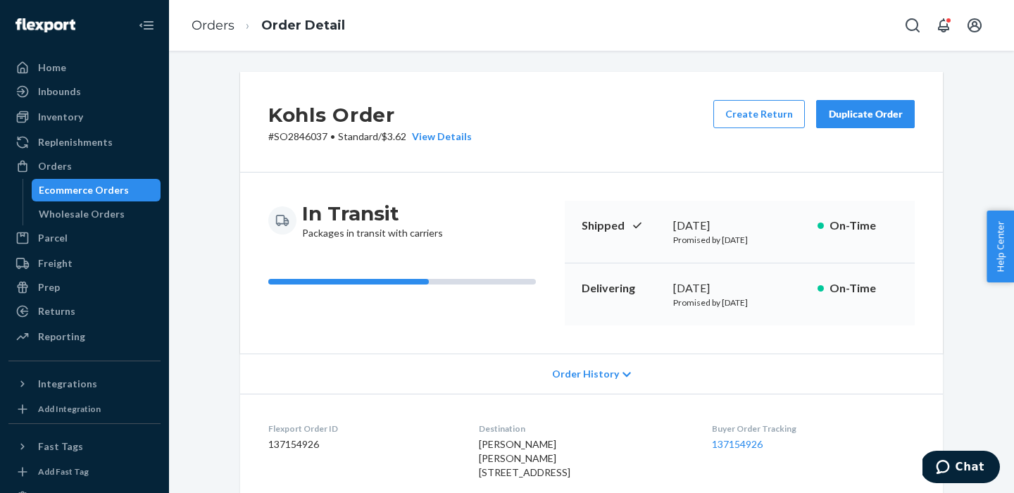
click at [56, 191] on div "Ecommerce Orders" at bounding box center [84, 190] width 90 height 14
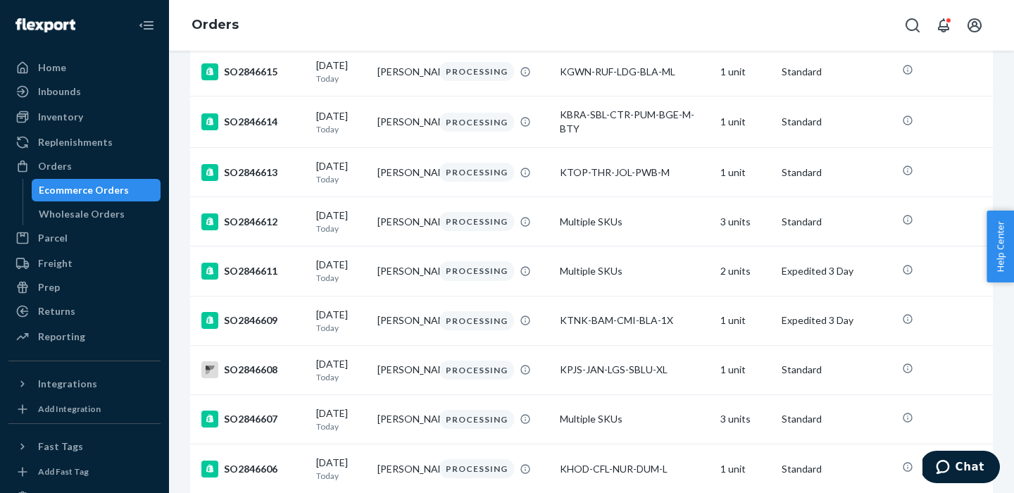
scroll to position [447, 0]
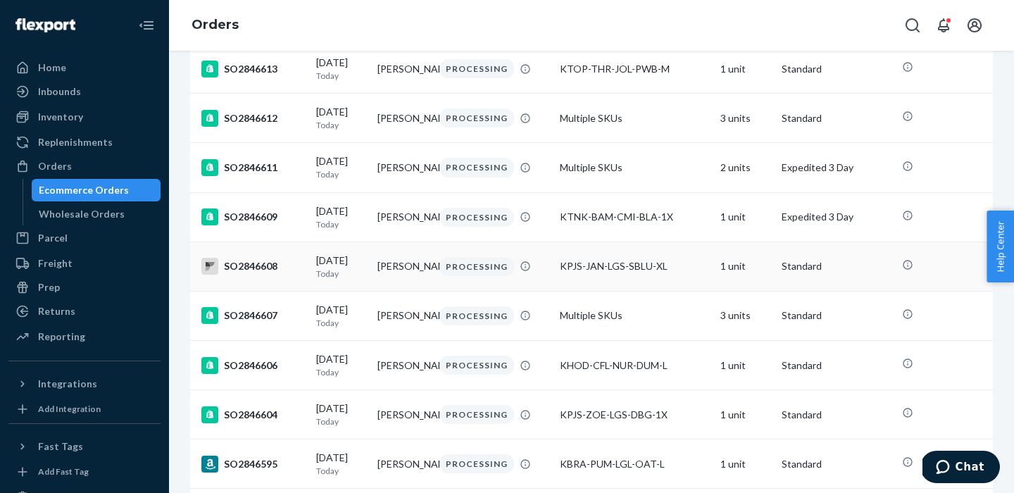
click at [214, 275] on rect at bounding box center [209, 266] width 17 height 17
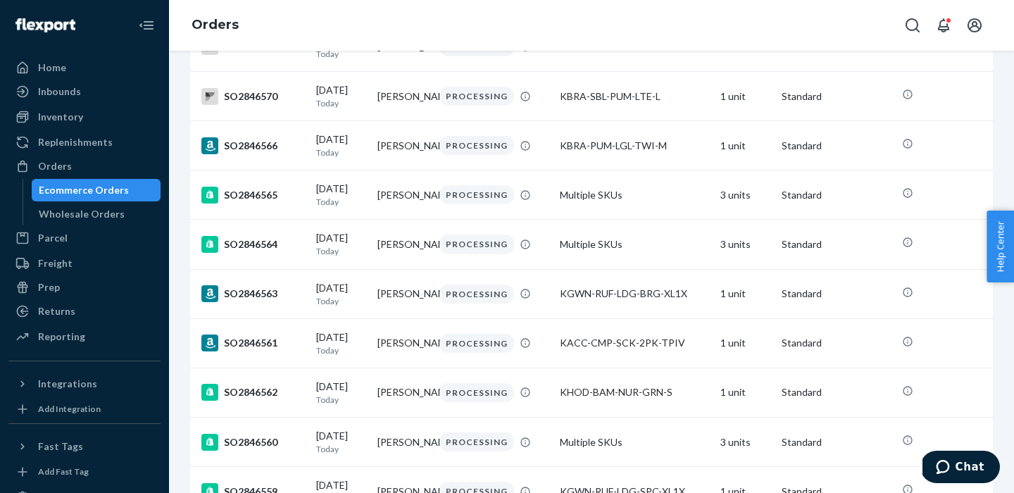
scroll to position [2627, 0]
